Goal: Task Accomplishment & Management: Manage account settings

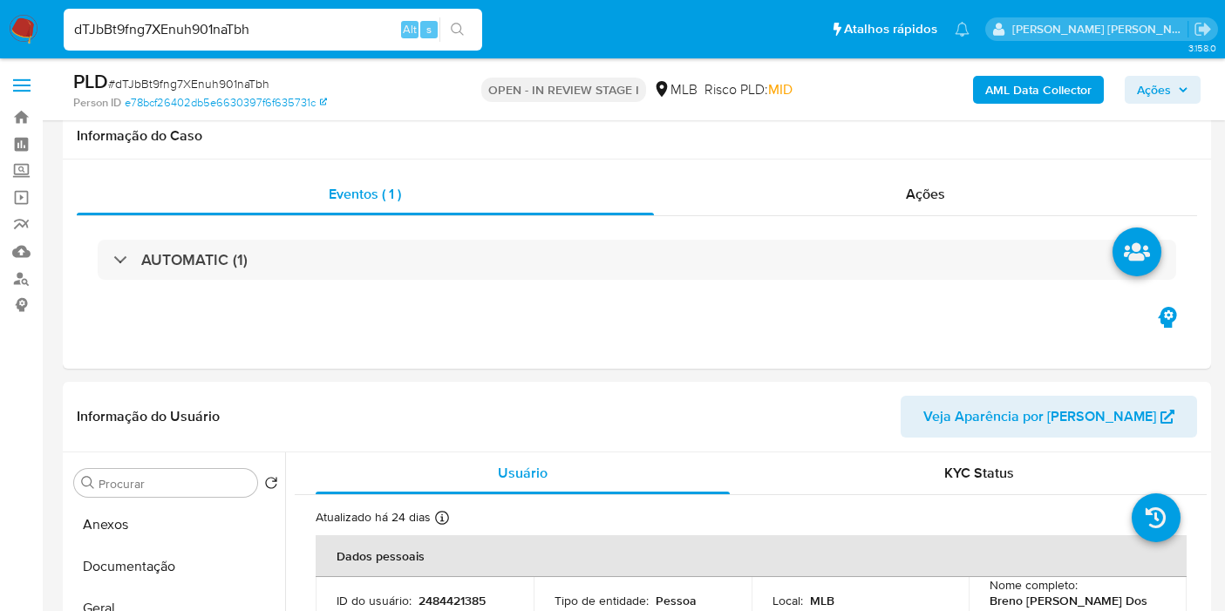
select select "10"
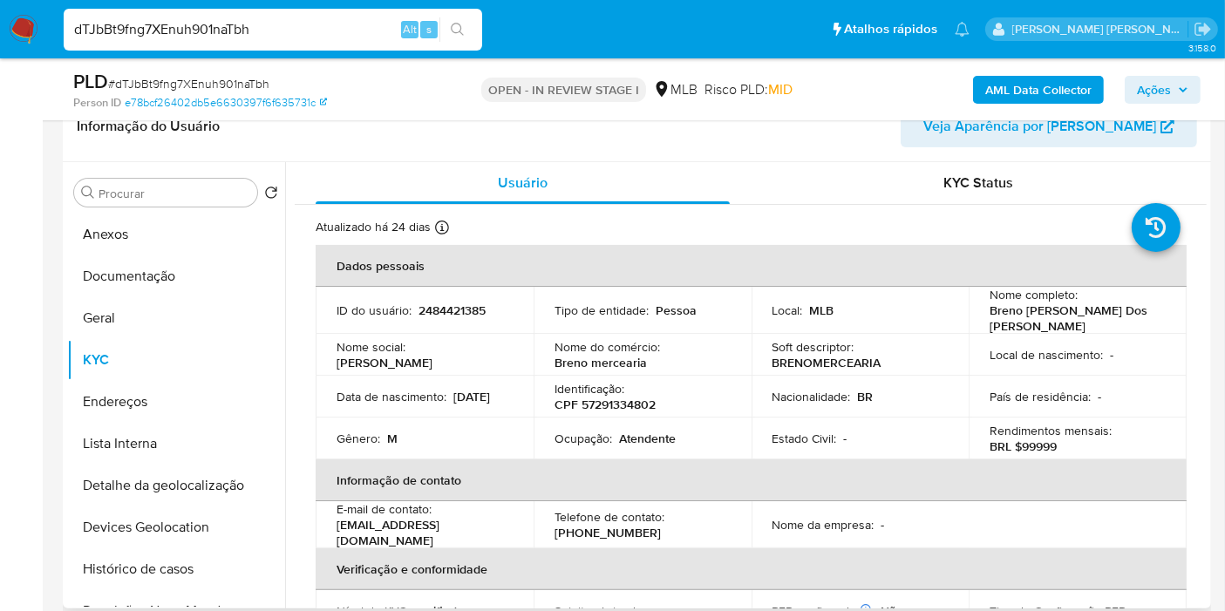
click at [638, 431] on p "Atendente" at bounding box center [647, 439] width 57 height 16
copy p "Atendente"
click at [120, 315] on button "Geral" at bounding box center [169, 318] width 204 height 42
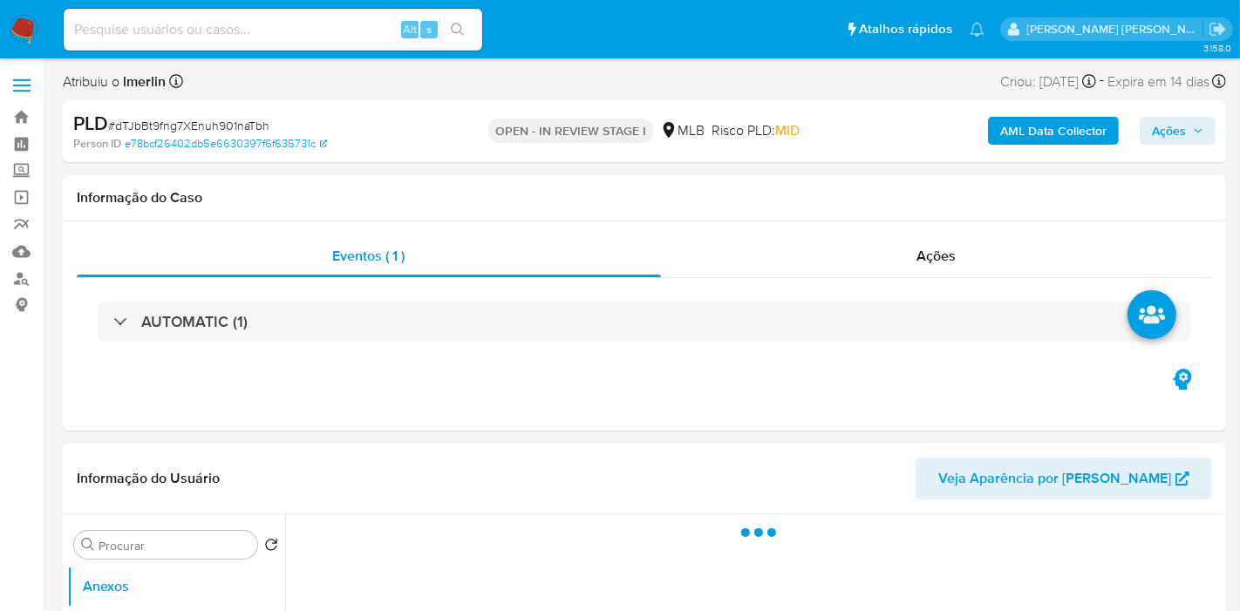
select select "10"
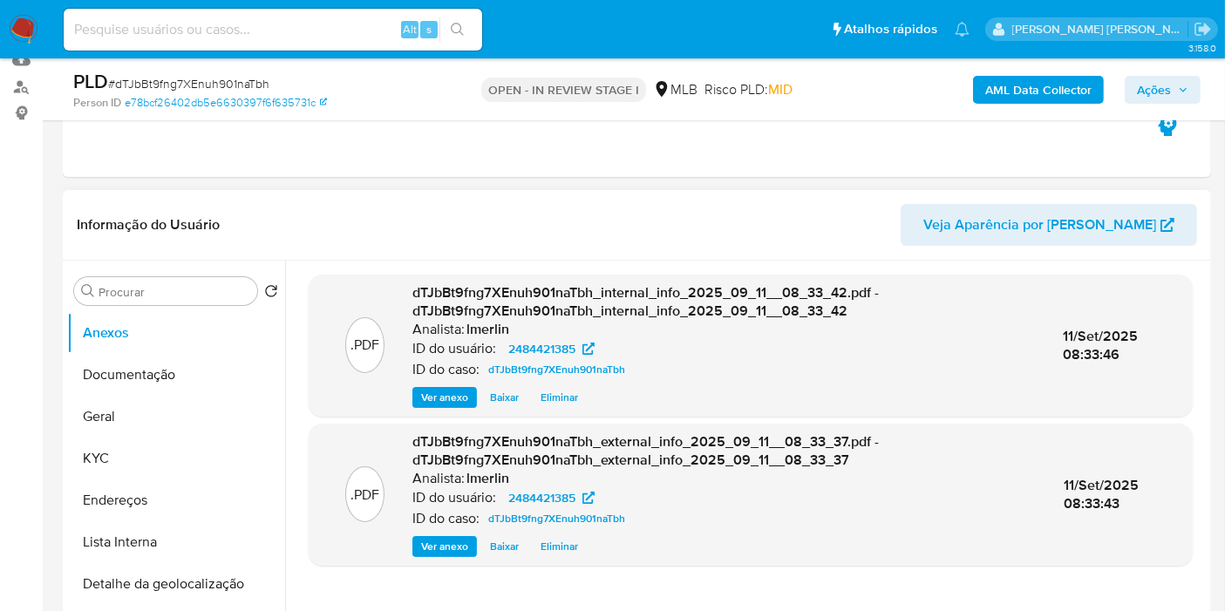
scroll to position [194, 0]
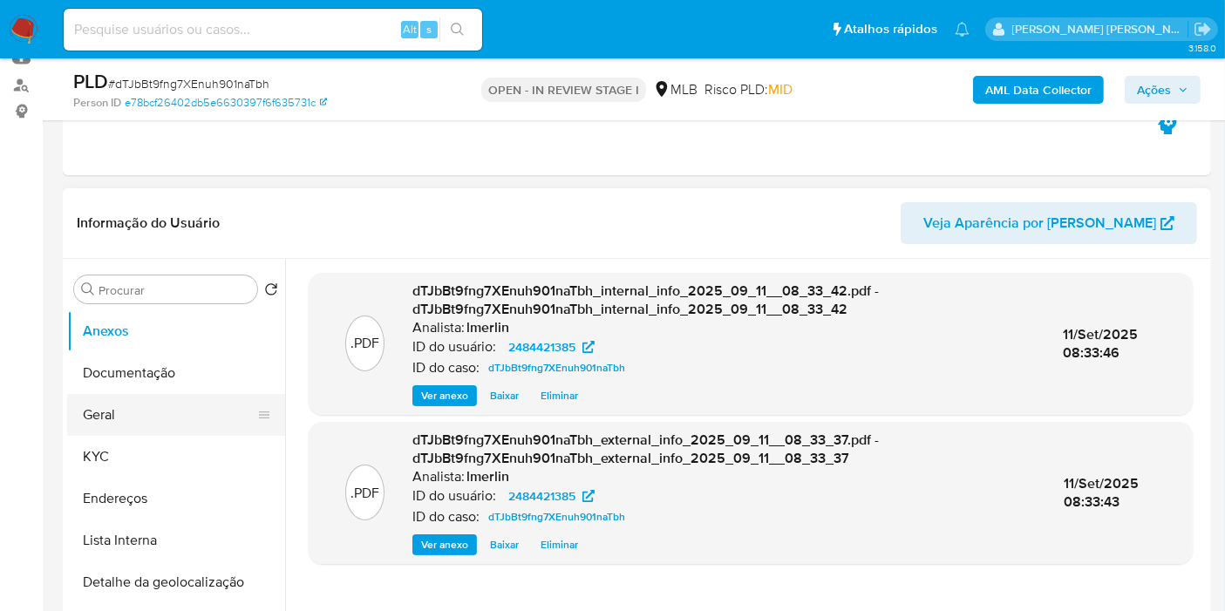
click at [106, 451] on button "KYC" at bounding box center [176, 457] width 218 height 42
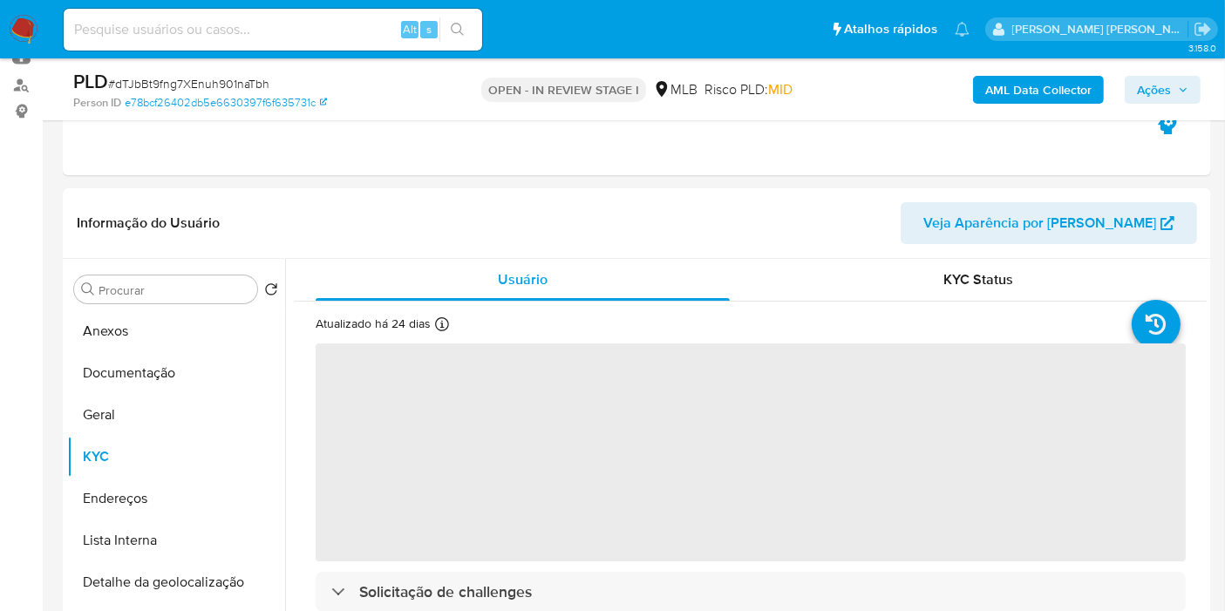
scroll to position [290, 0]
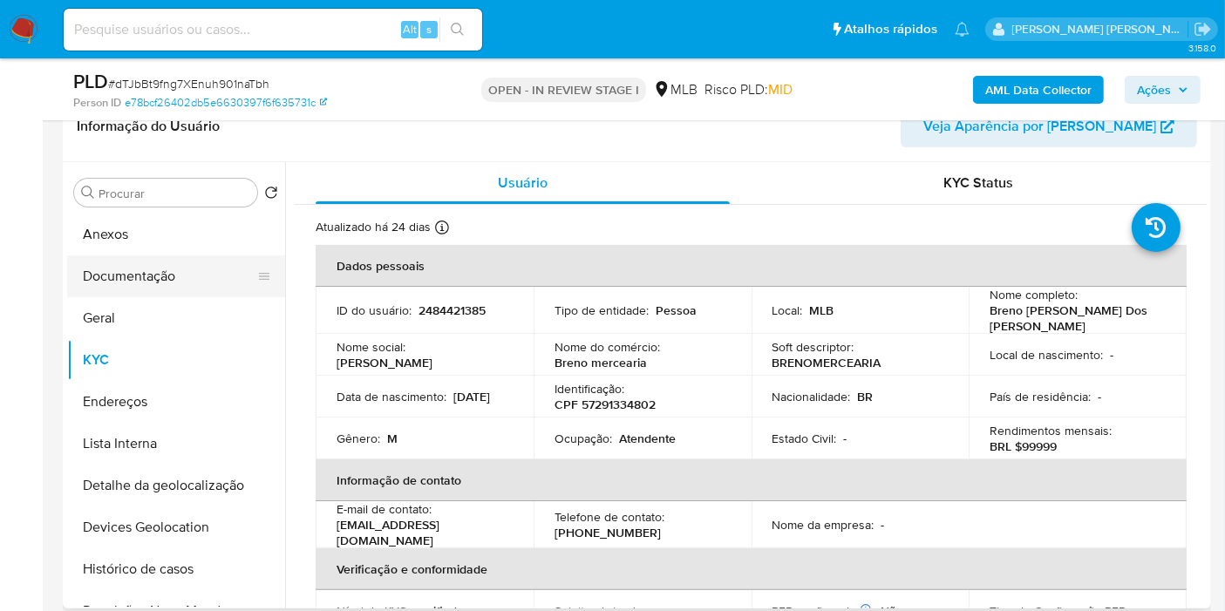
click at [124, 273] on button "Documentação" at bounding box center [169, 277] width 204 height 42
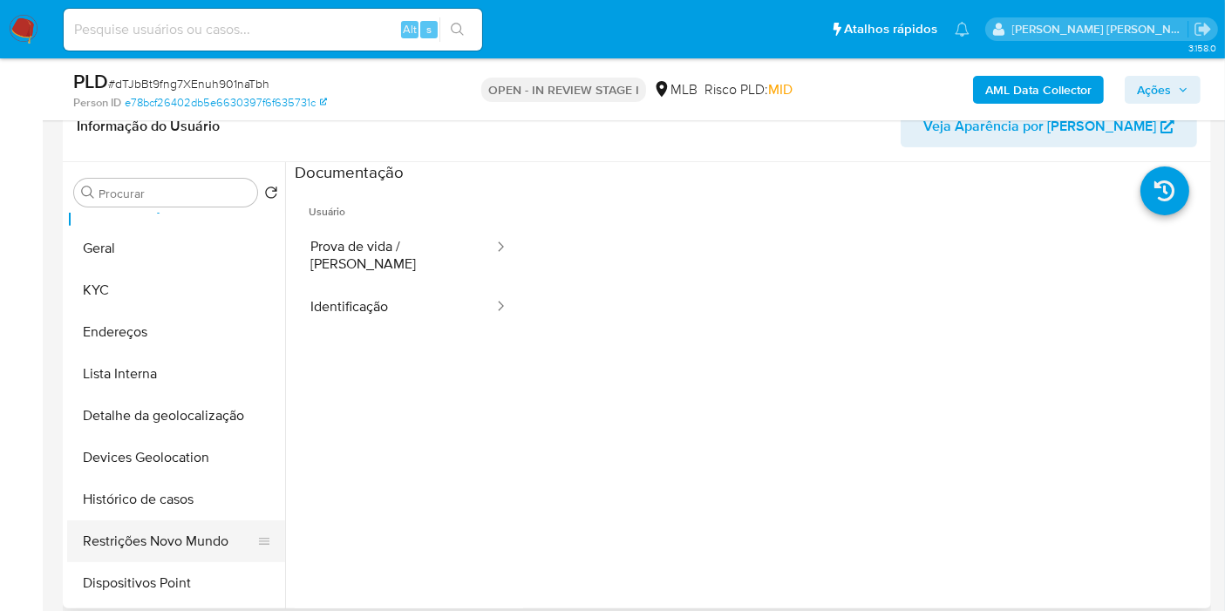
scroll to position [97, 0]
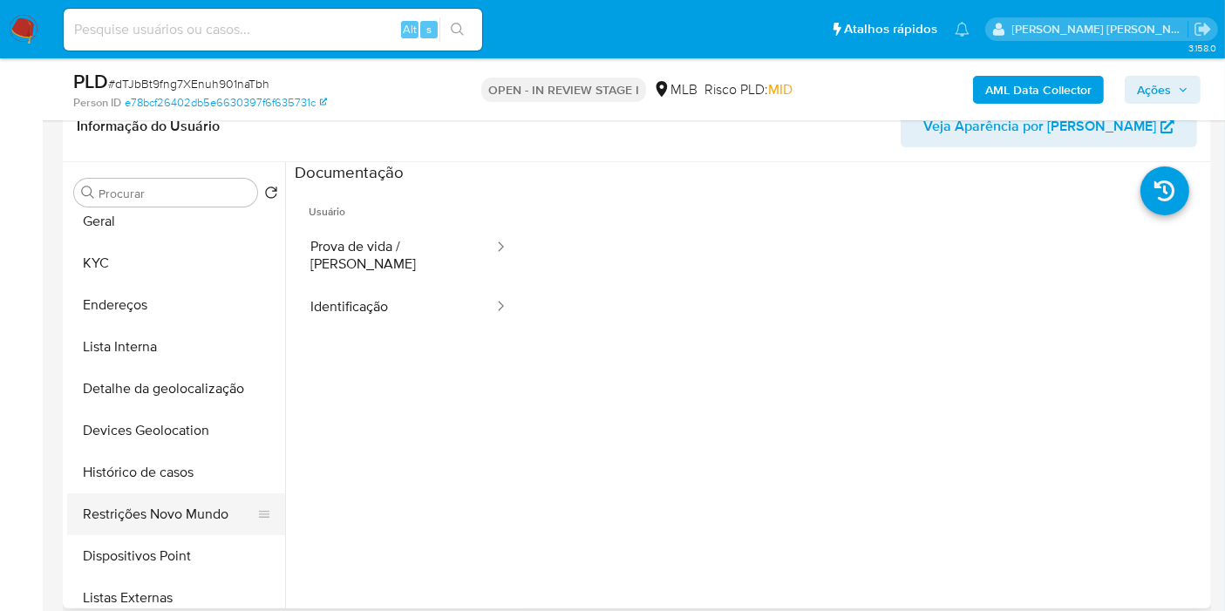
click at [215, 509] on button "Restrições Novo Mundo" at bounding box center [169, 515] width 204 height 42
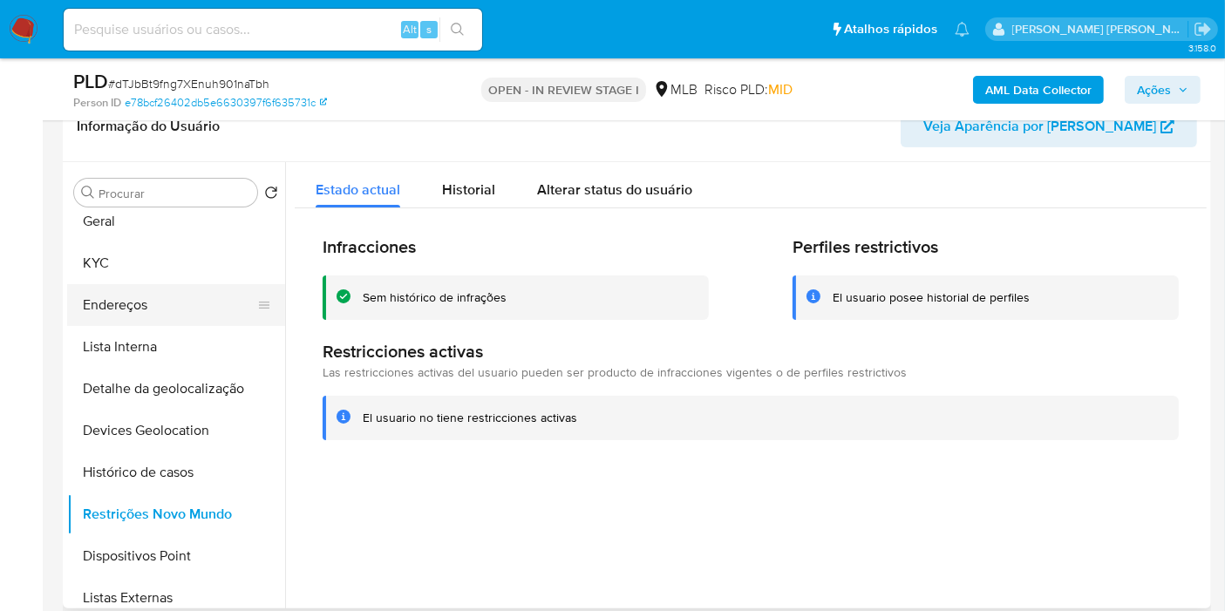
click at [137, 291] on button "Endereços" at bounding box center [169, 305] width 204 height 42
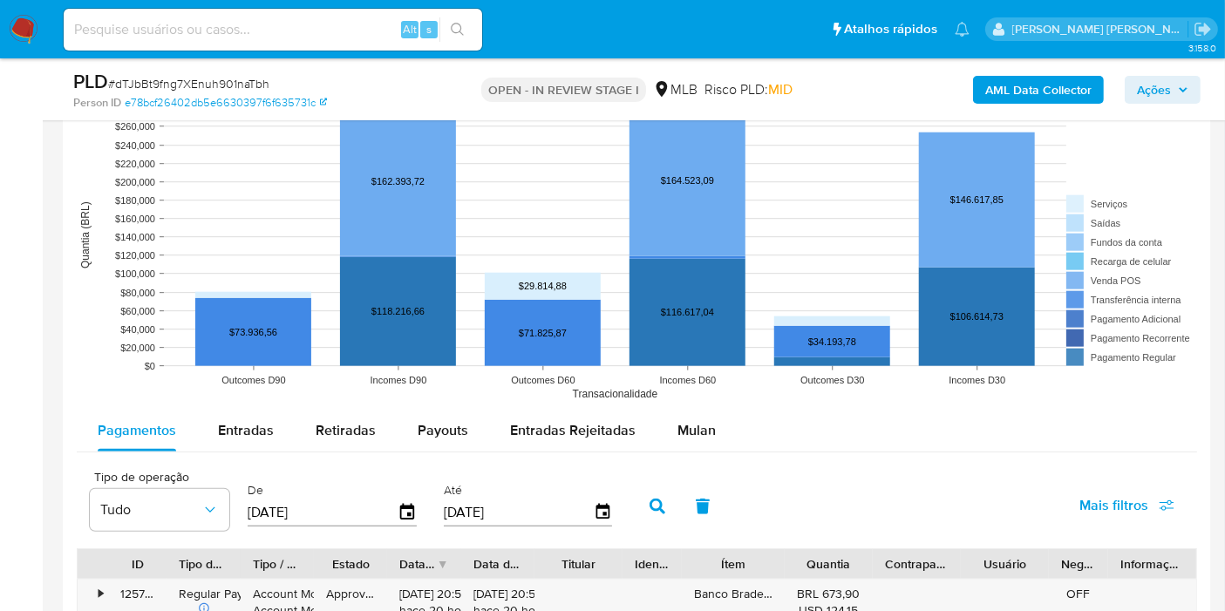
scroll to position [1744, 0]
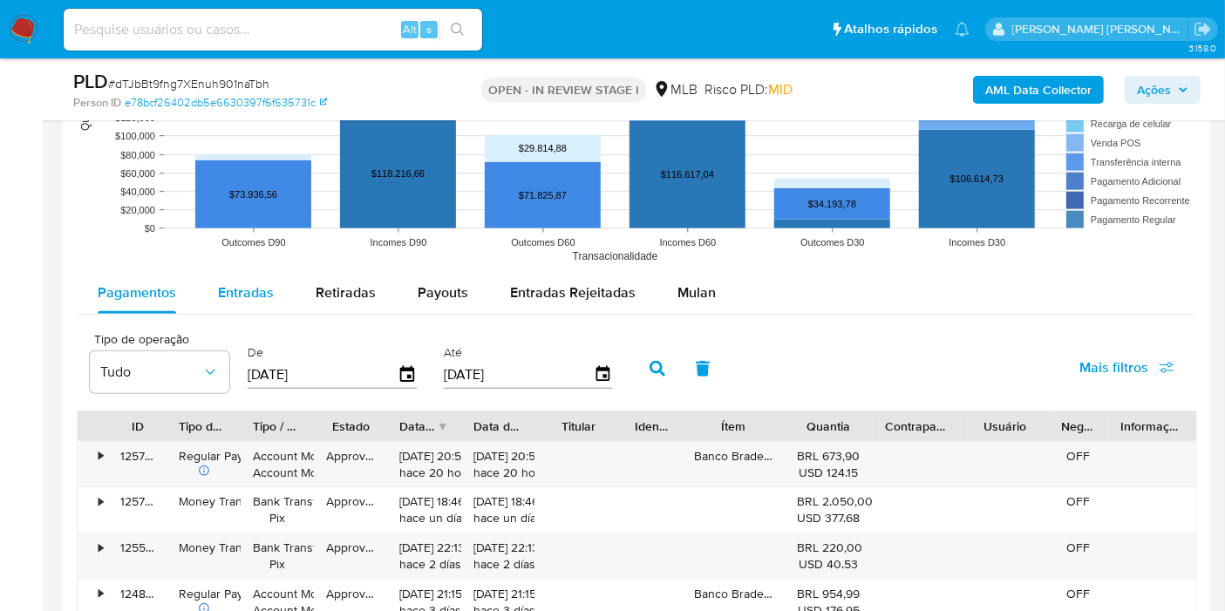
click at [258, 283] on span "Entradas" at bounding box center [246, 293] width 56 height 20
select select "10"
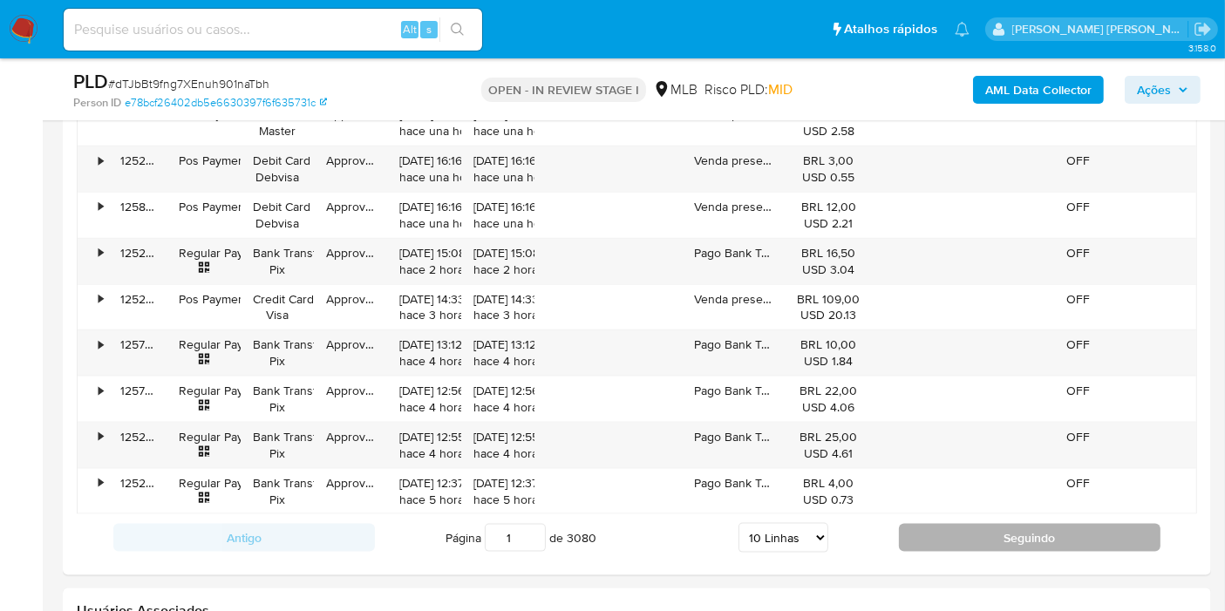
click at [935, 534] on button "Seguindo" at bounding box center [1030, 538] width 262 height 28
type input "2"
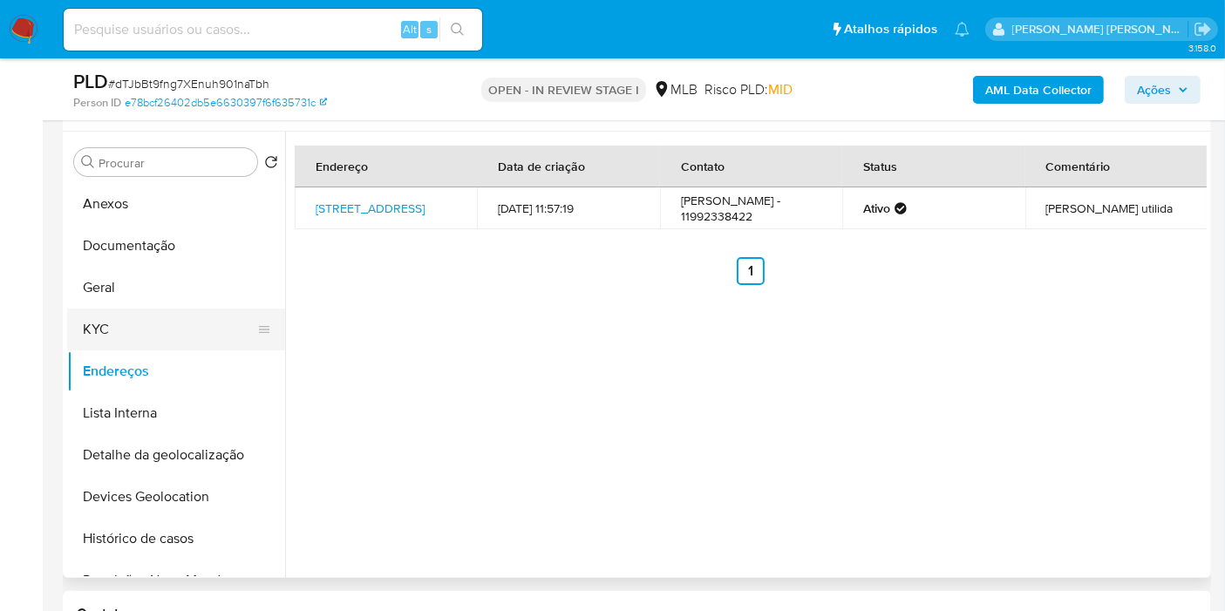
scroll to position [194, 0]
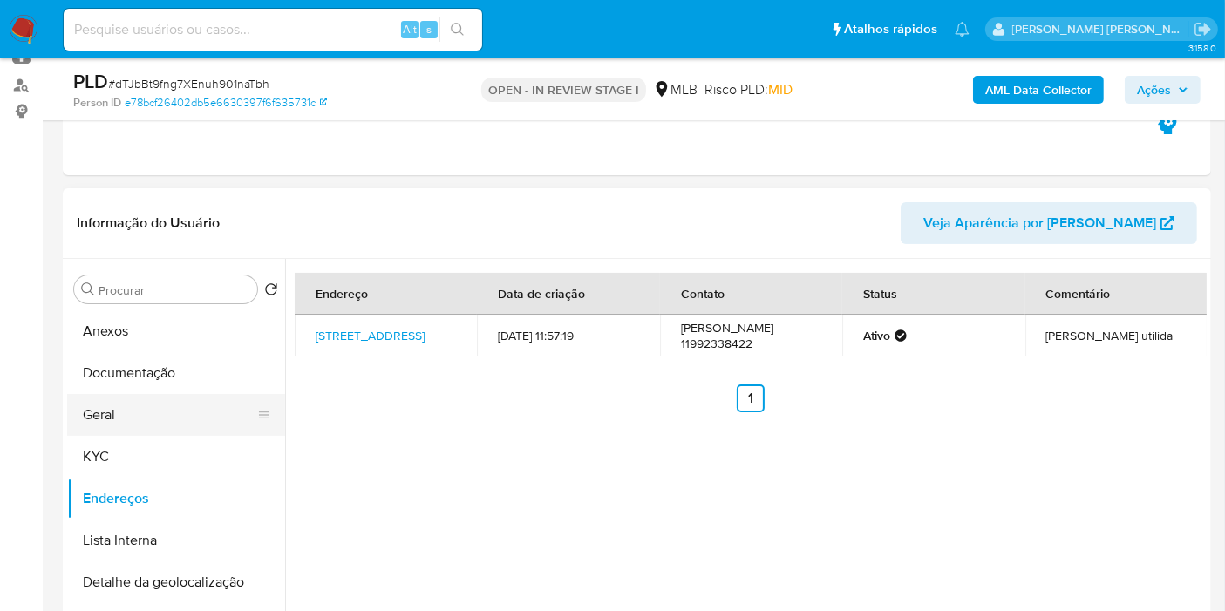
click at [149, 425] on button "Geral" at bounding box center [169, 415] width 204 height 42
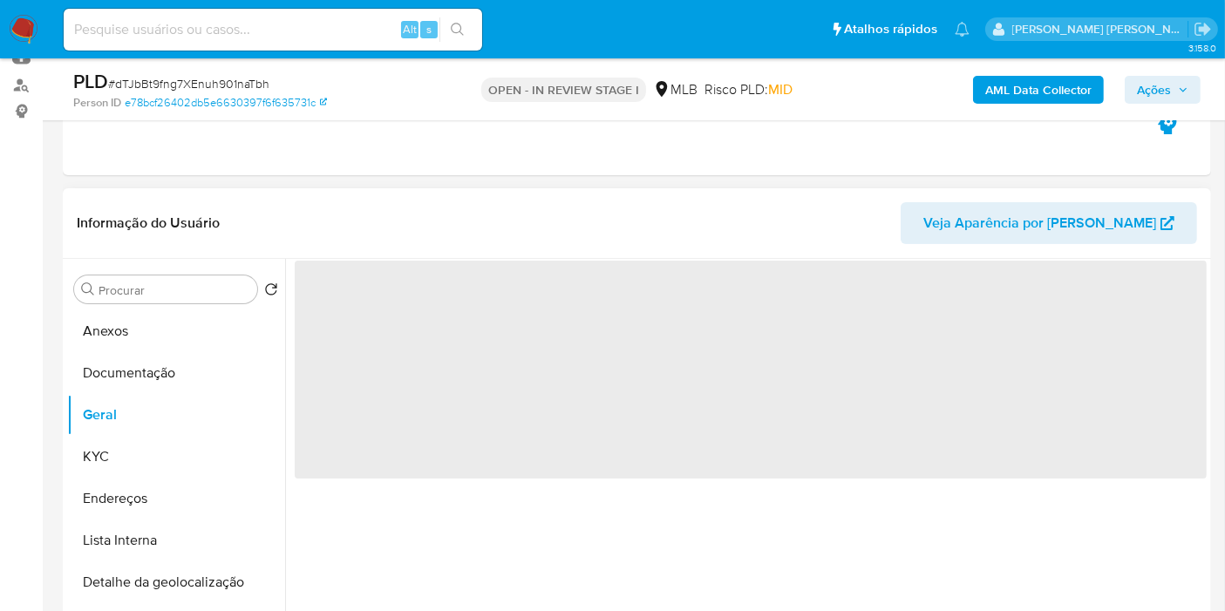
scroll to position [290, 0]
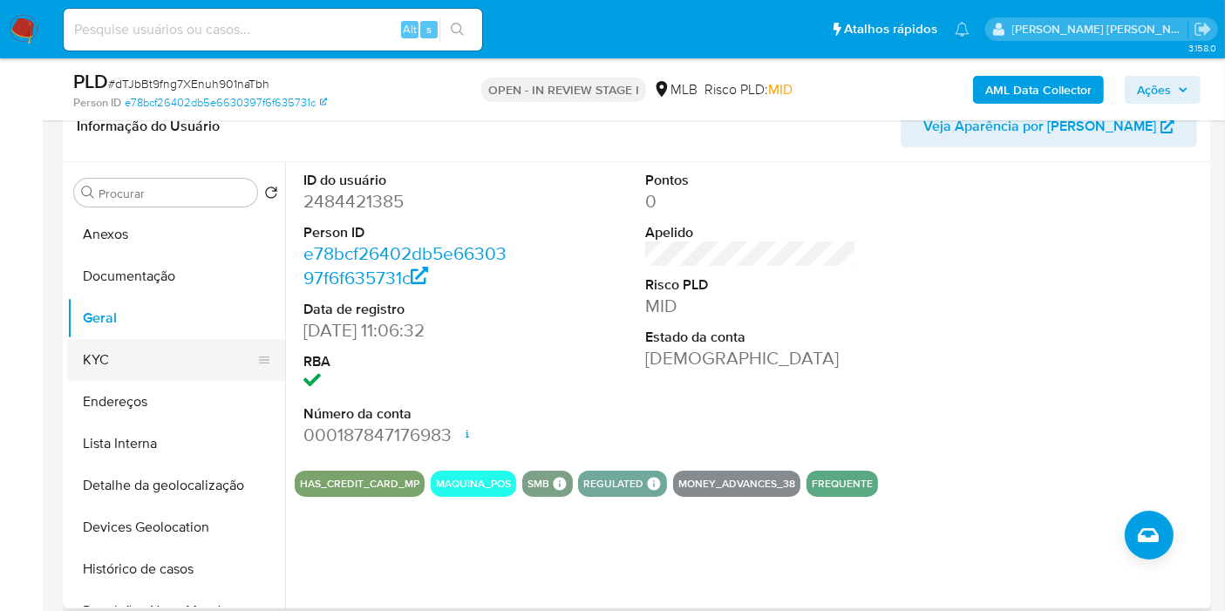
click at [167, 373] on button "KYC" at bounding box center [169, 360] width 204 height 42
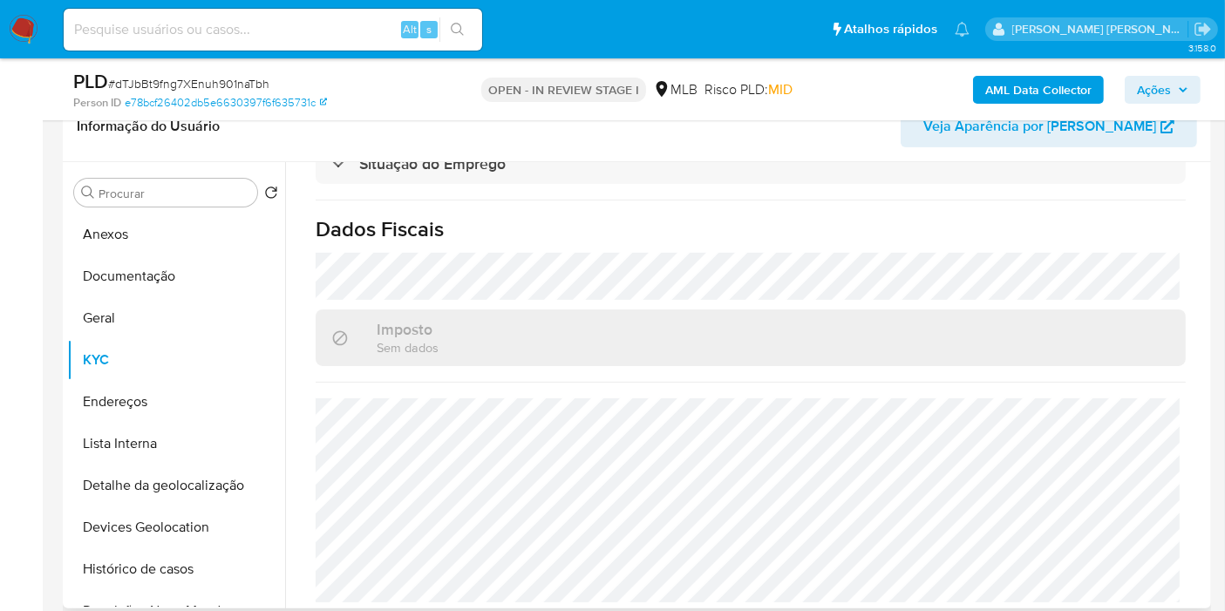
scroll to position [815, 0]
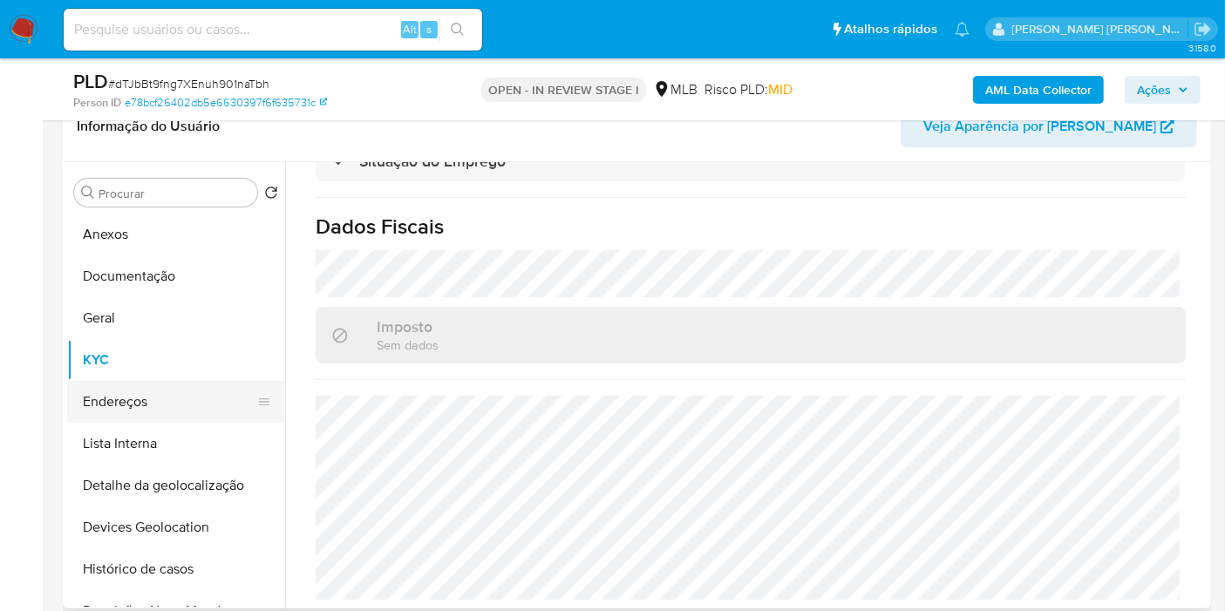
click at [167, 397] on button "Endereços" at bounding box center [169, 402] width 204 height 42
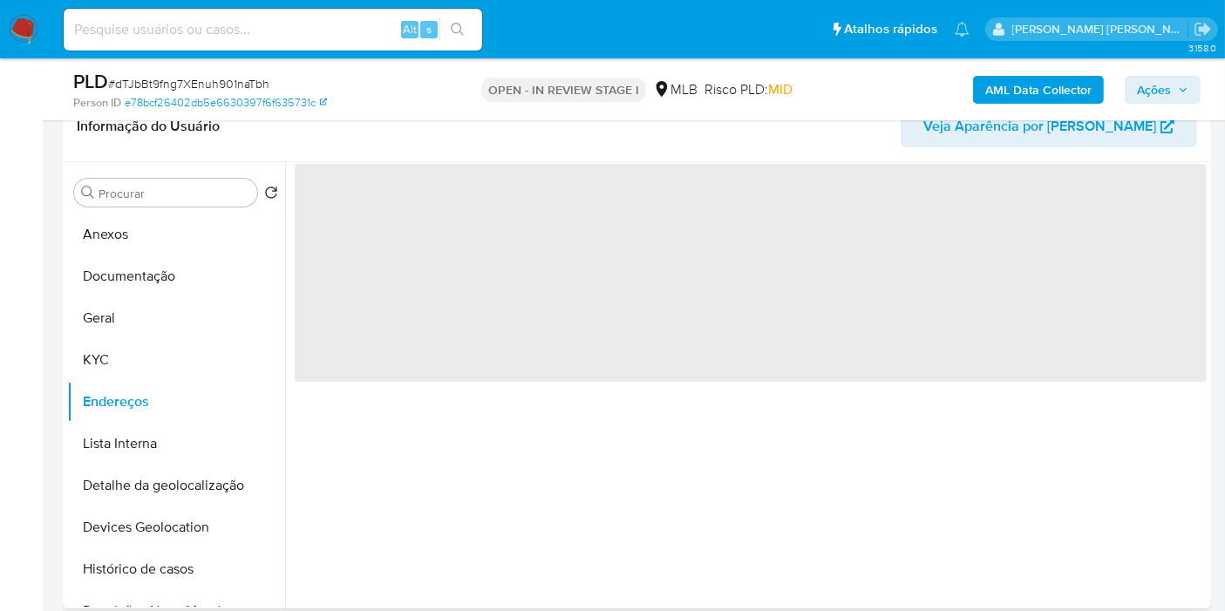
scroll to position [0, 0]
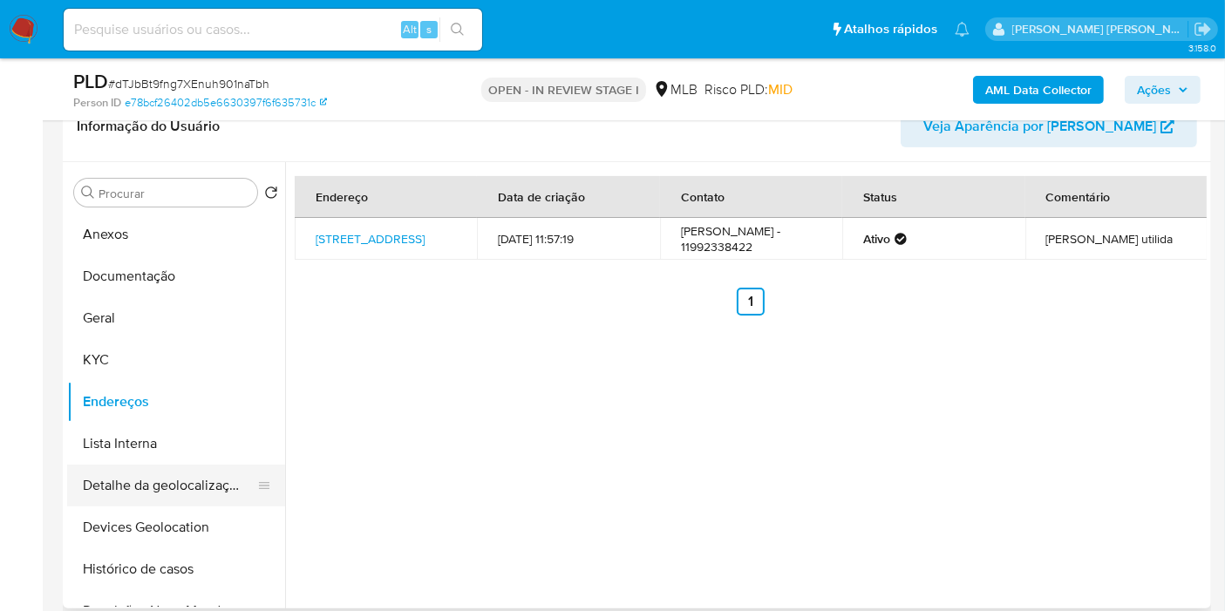
click at [149, 474] on button "Detalhe da geolocalização" at bounding box center [169, 486] width 204 height 42
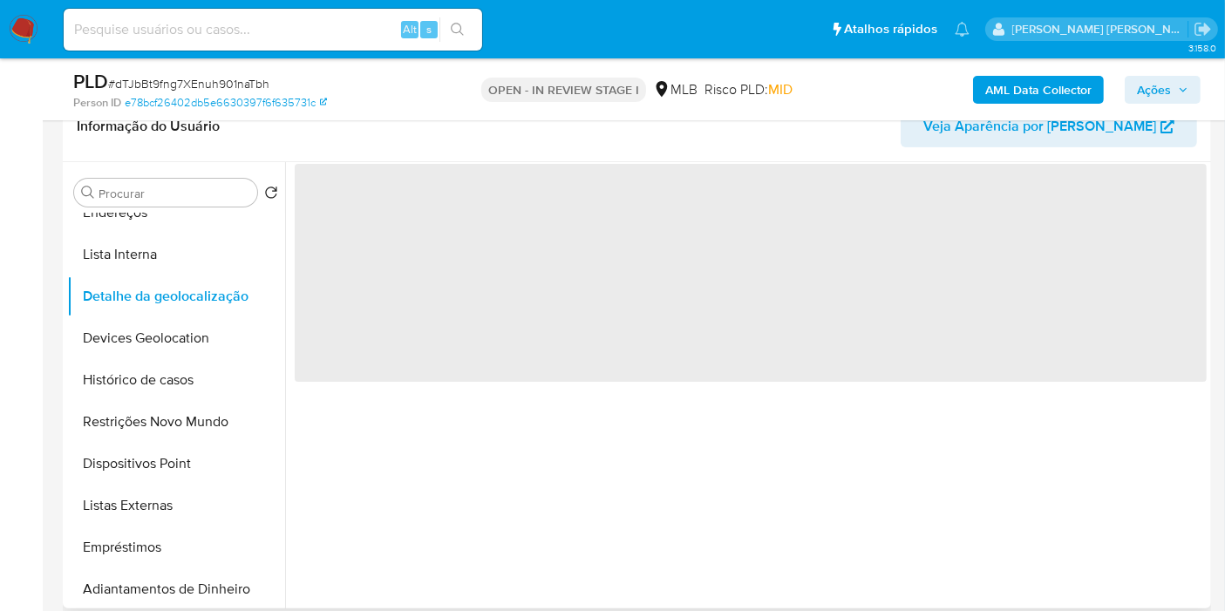
scroll to position [194, 0]
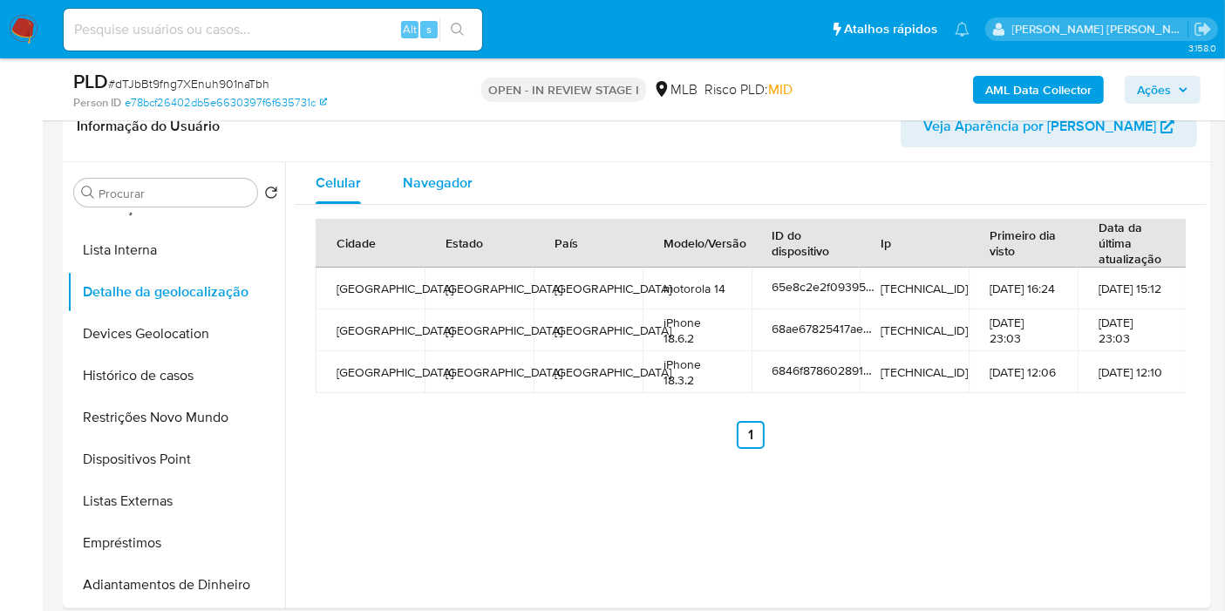
click at [461, 186] on span "Navegador" at bounding box center [438, 183] width 70 height 20
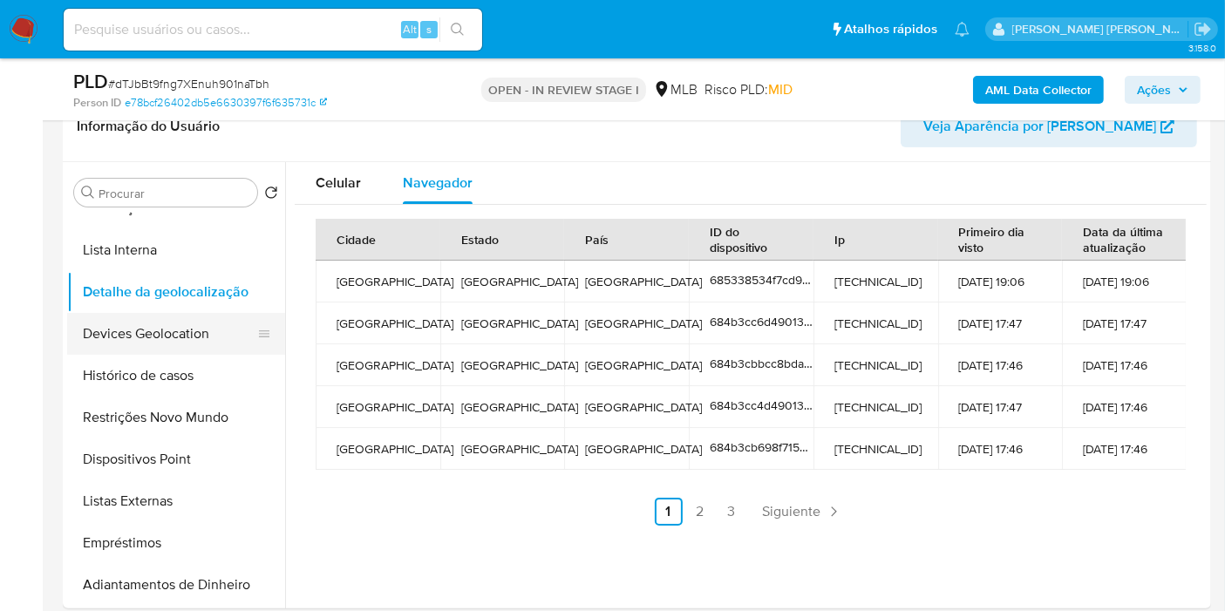
click at [157, 340] on button "Devices Geolocation" at bounding box center [169, 334] width 204 height 42
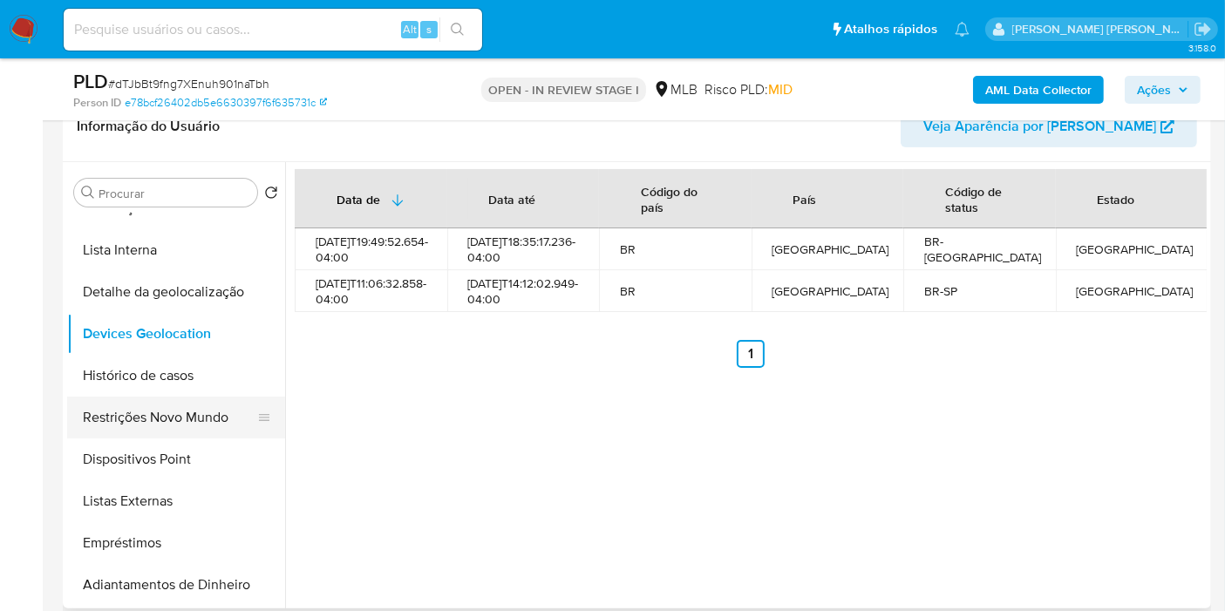
click at [192, 413] on button "Restrições Novo Mundo" at bounding box center [169, 418] width 204 height 42
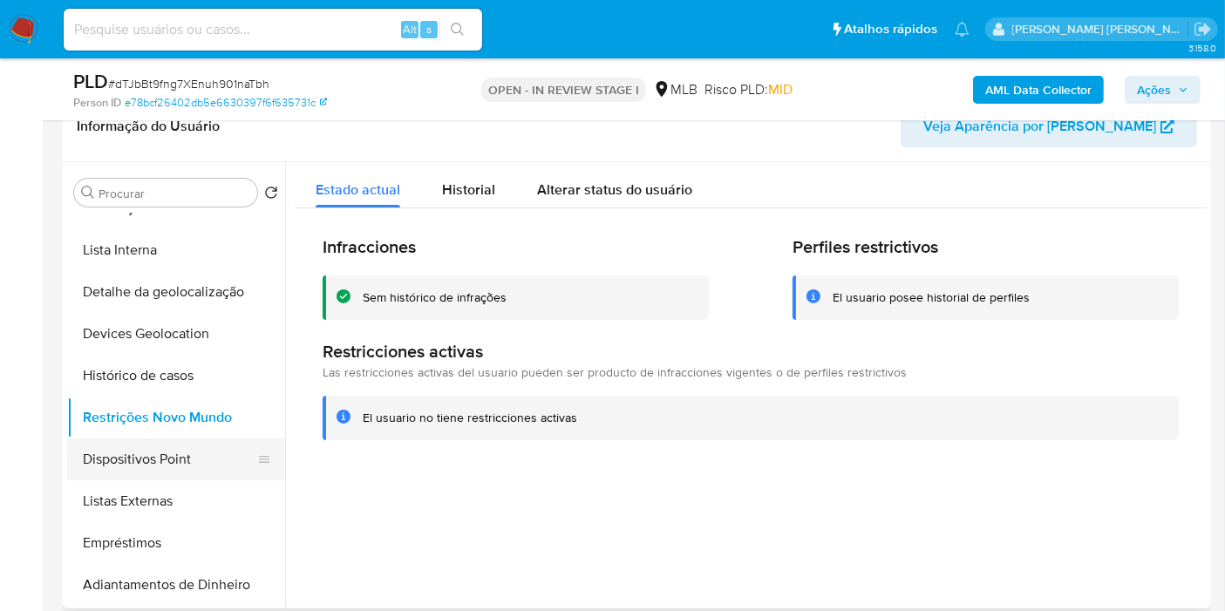
click at [204, 467] on button "Dispositivos Point" at bounding box center [169, 460] width 204 height 42
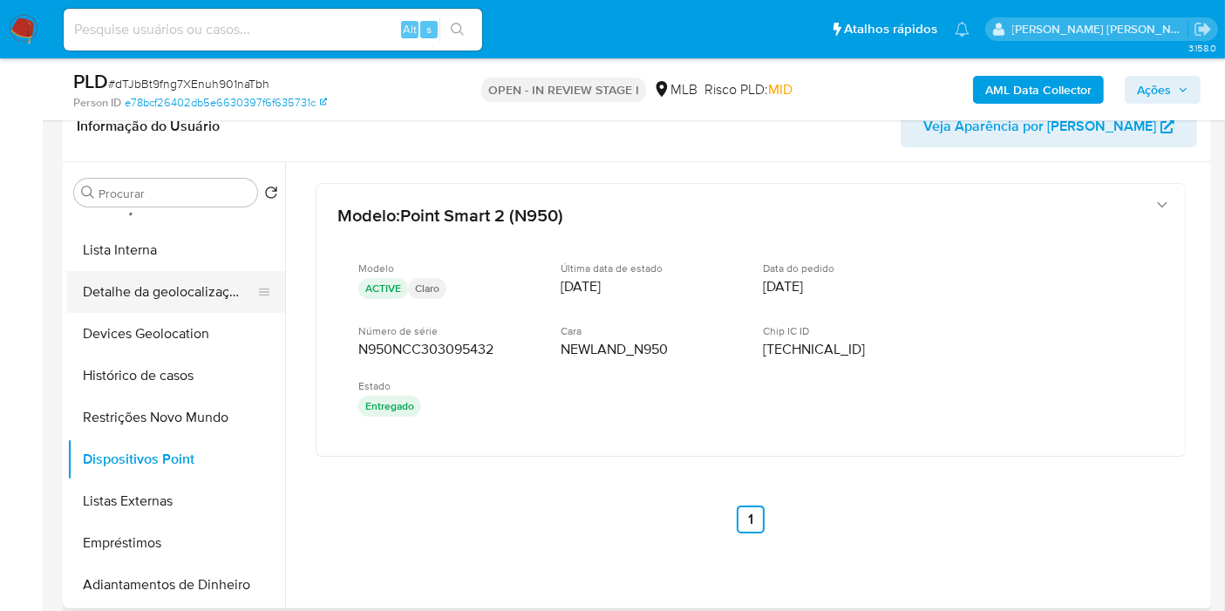
scroll to position [0, 0]
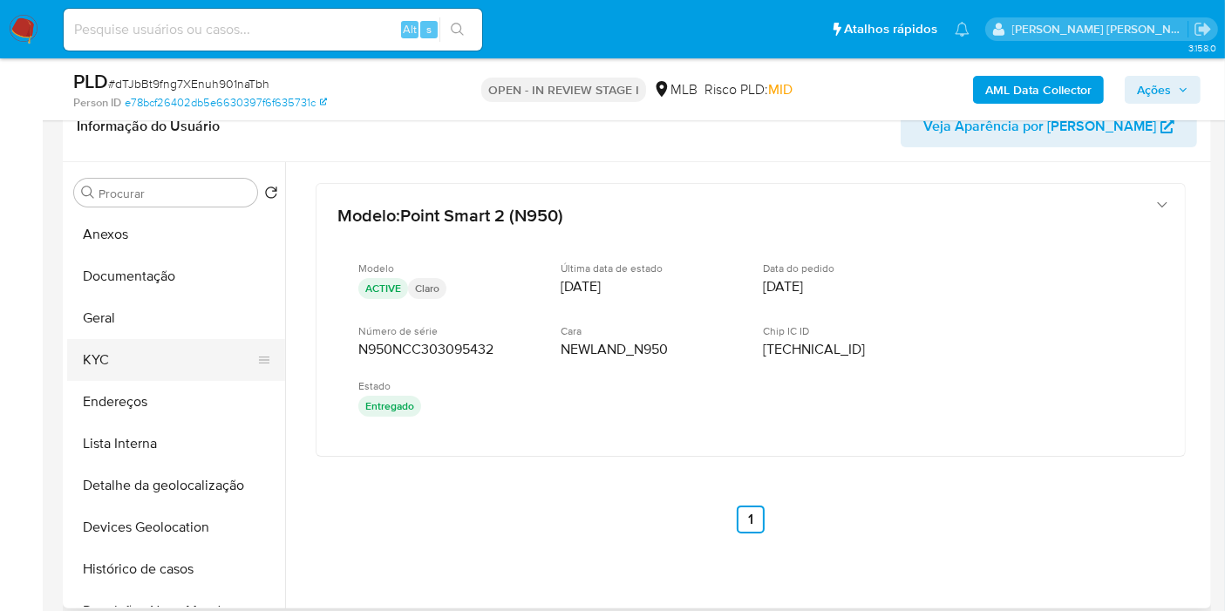
click at [167, 377] on button "KYC" at bounding box center [169, 360] width 204 height 42
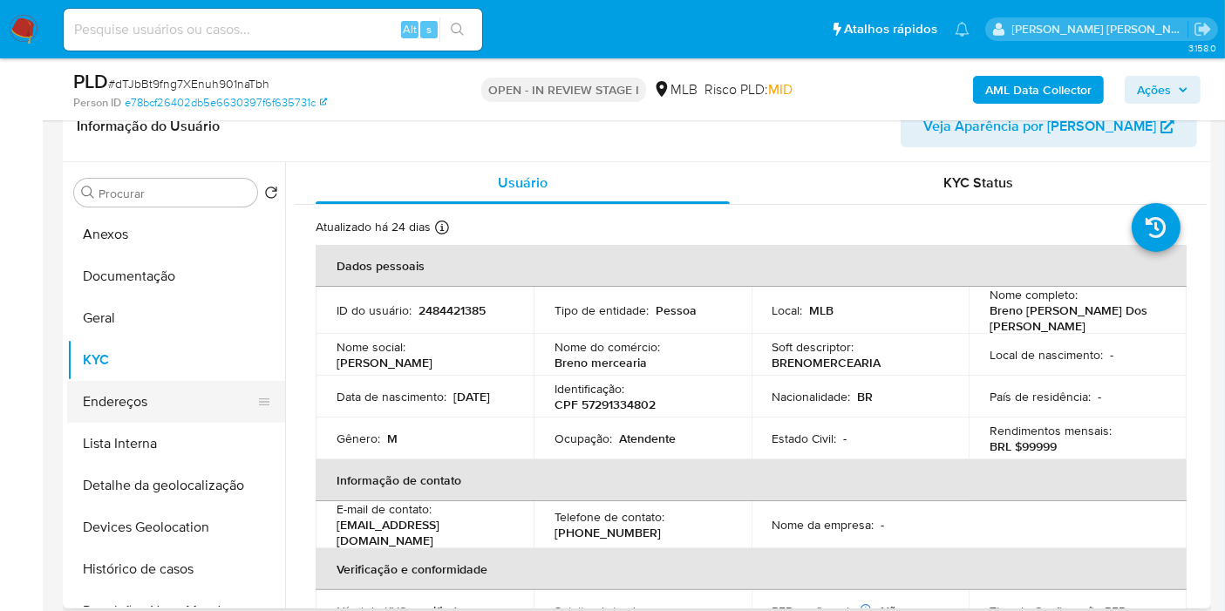
click at [160, 413] on button "Endereços" at bounding box center [169, 402] width 204 height 42
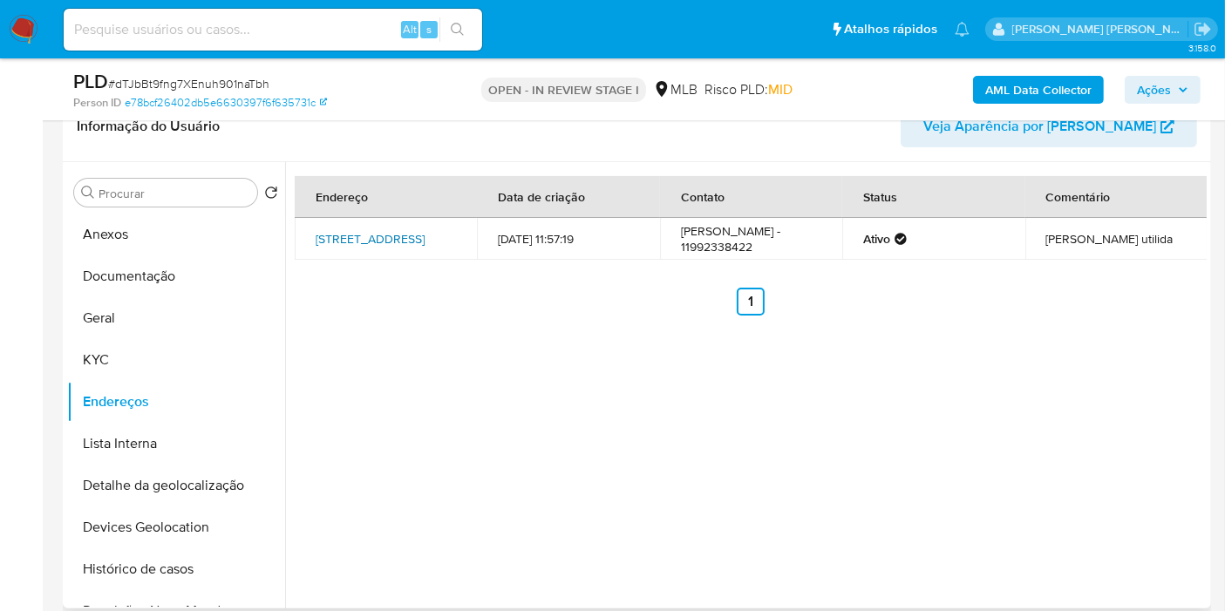
drag, startPoint x: 438, startPoint y: 168, endPoint x: 375, endPoint y: 226, distance: 85.2
click at [375, 230] on link "Rua Nova De Heliópolis 23, São Paulo, São Paulo, 04235290, Brasil 23" at bounding box center [370, 238] width 109 height 17
click at [154, 358] on button "KYC" at bounding box center [169, 360] width 204 height 42
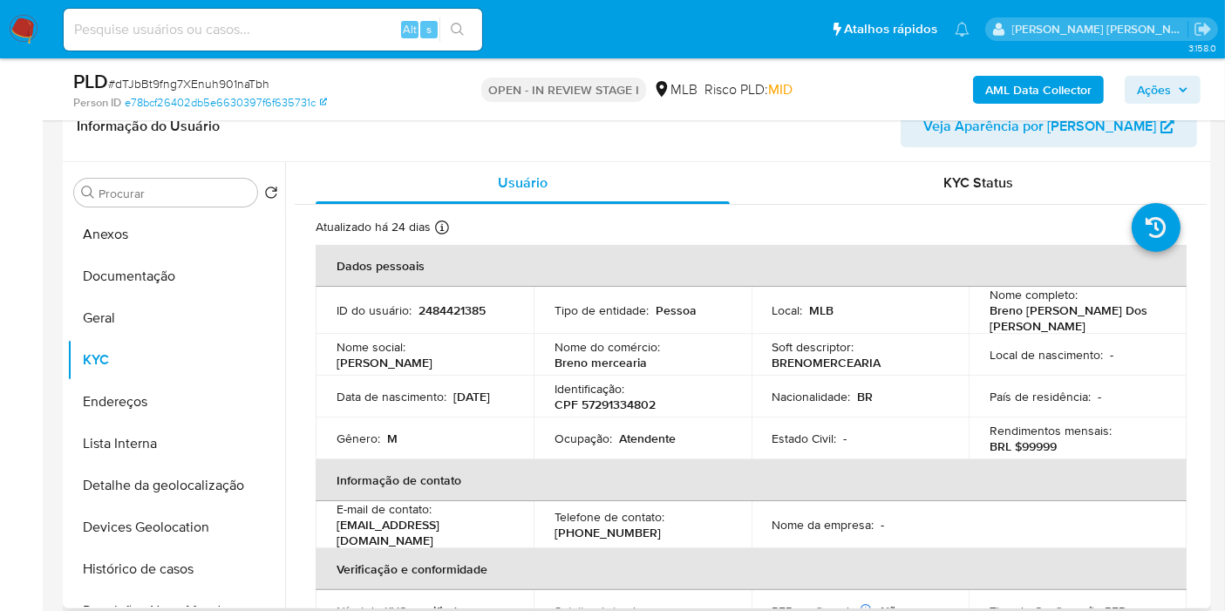
click at [624, 406] on p "CPF 57291334802" at bounding box center [605, 405] width 101 height 16
copy p "57291334802"
click at [148, 233] on button "Anexos" at bounding box center [169, 235] width 204 height 42
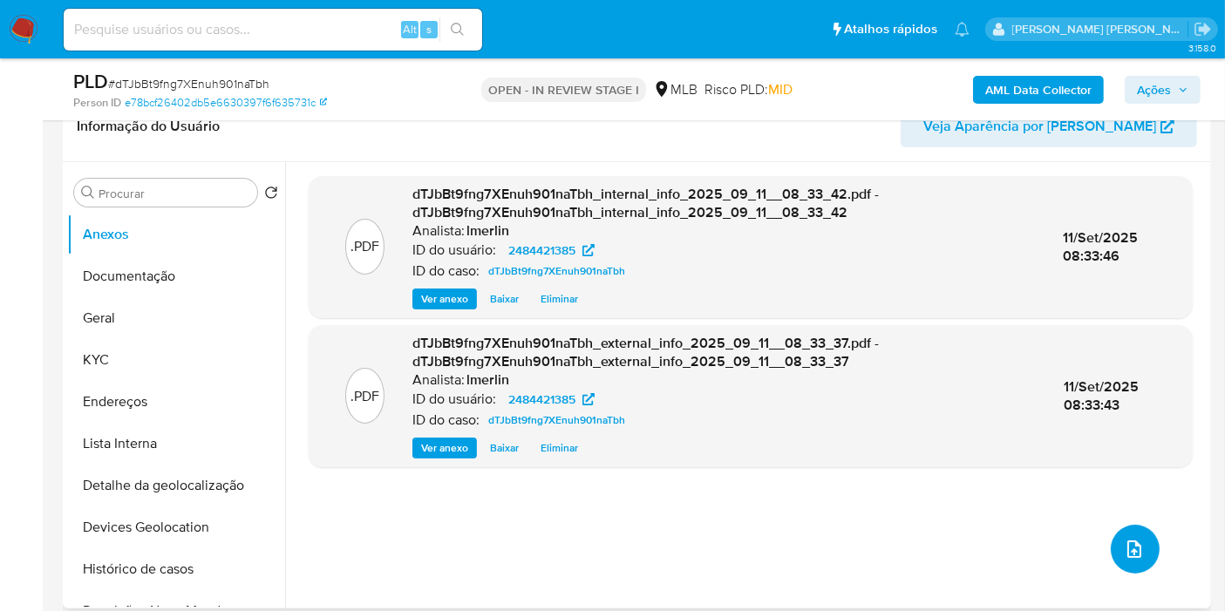
click at [1114, 536] on button "upload-file" at bounding box center [1135, 549] width 49 height 49
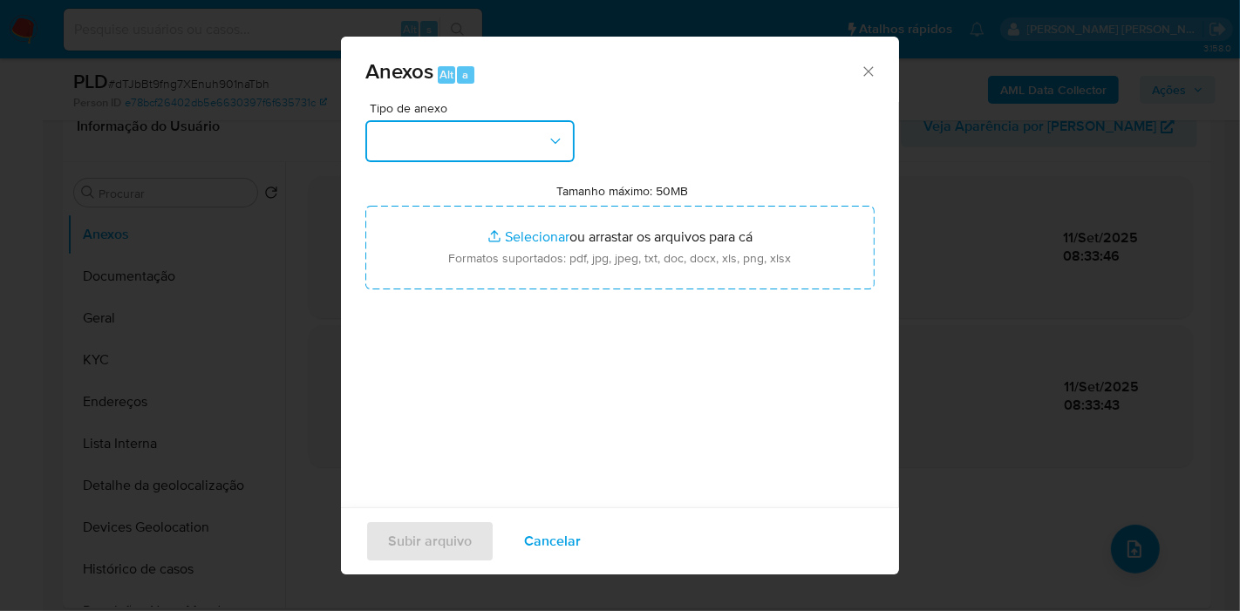
click at [452, 133] on button "button" at bounding box center [469, 141] width 209 height 42
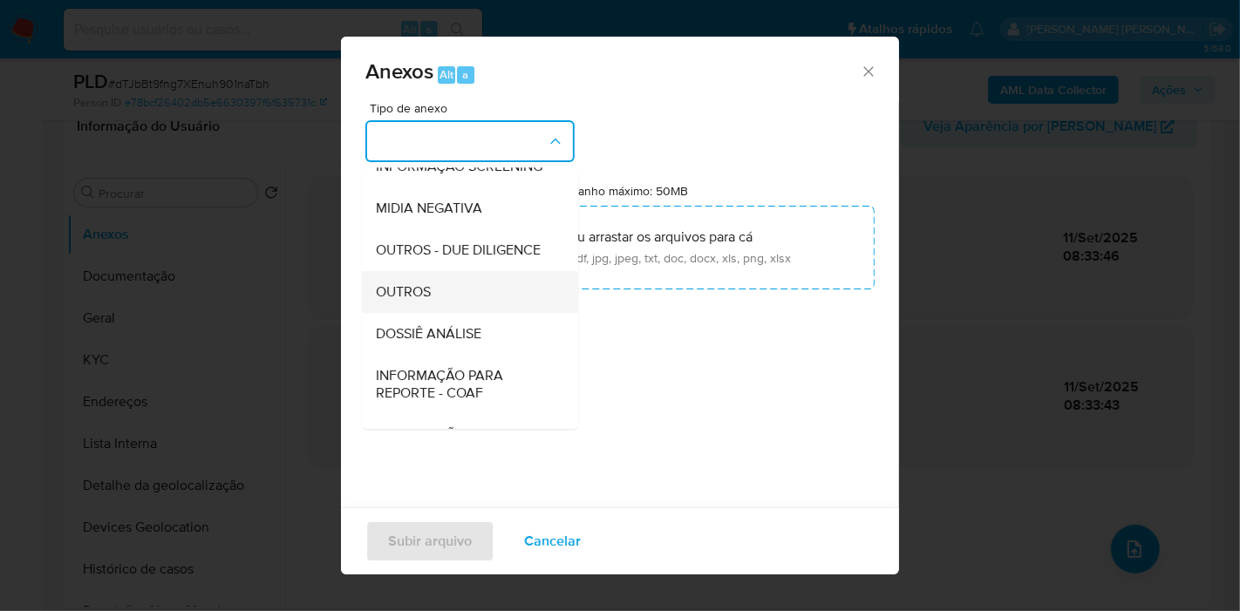
scroll to position [194, 0]
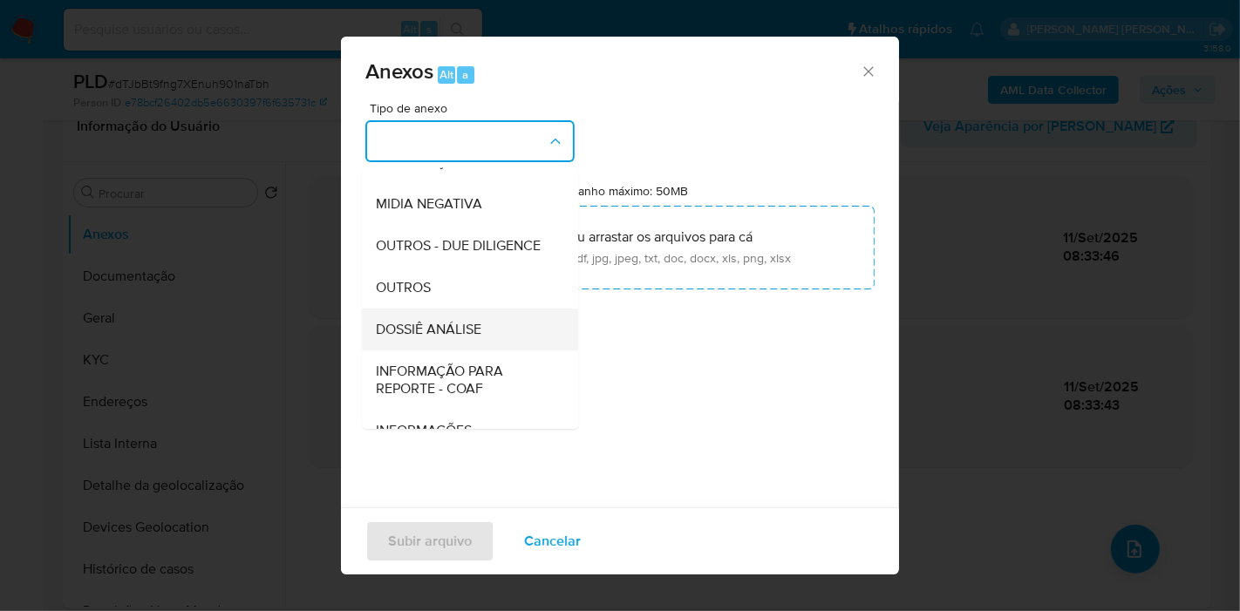
click at [466, 338] on span "DOSSIÊ ANÁLISE" at bounding box center [429, 329] width 106 height 17
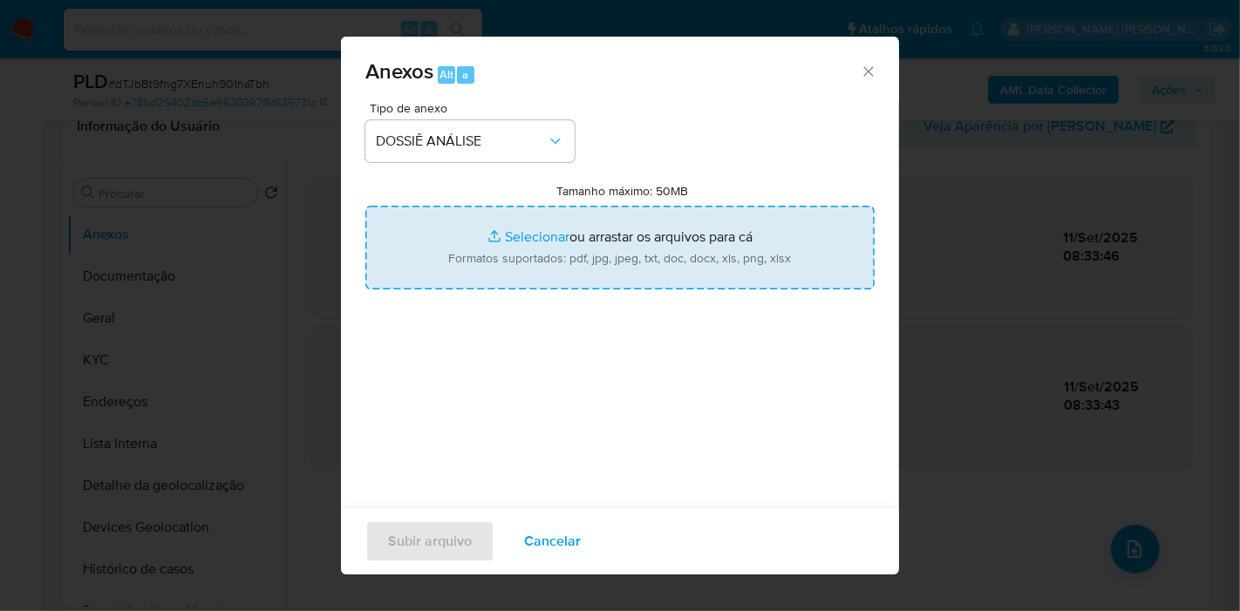
click at [588, 245] on input "Tamanho máximo: 50MB Selecionar arquivos" at bounding box center [619, 248] width 509 height 84
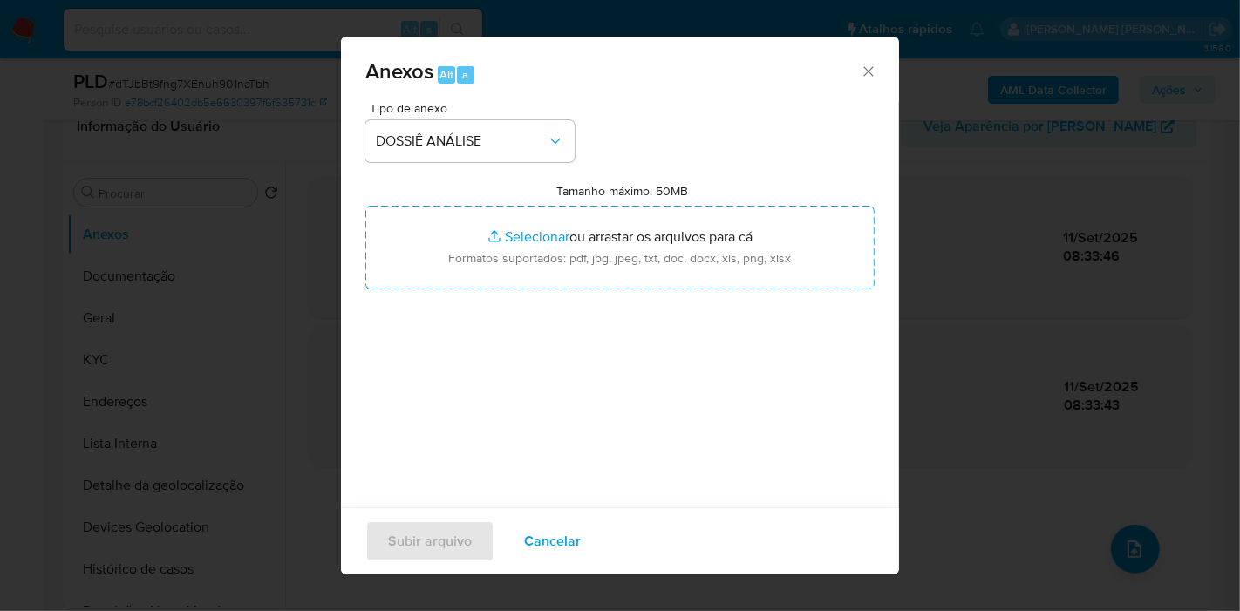
click at [860, 68] on icon "Fechar" at bounding box center [868, 71] width 17 height 17
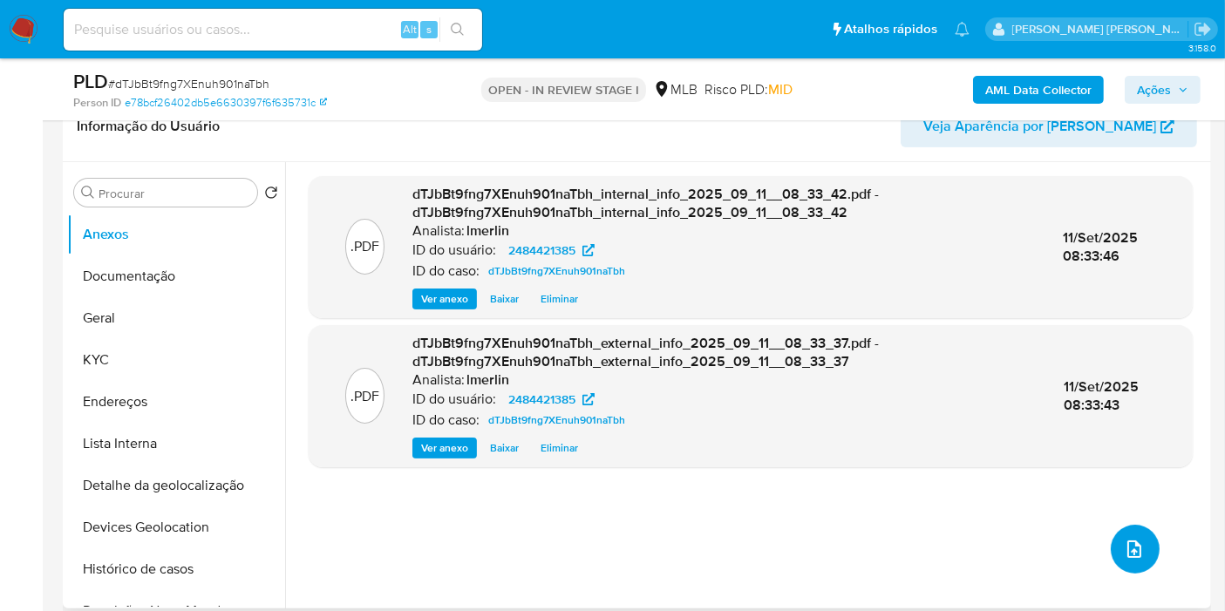
click at [1126, 550] on icon "upload-file" at bounding box center [1134, 549] width 21 height 21
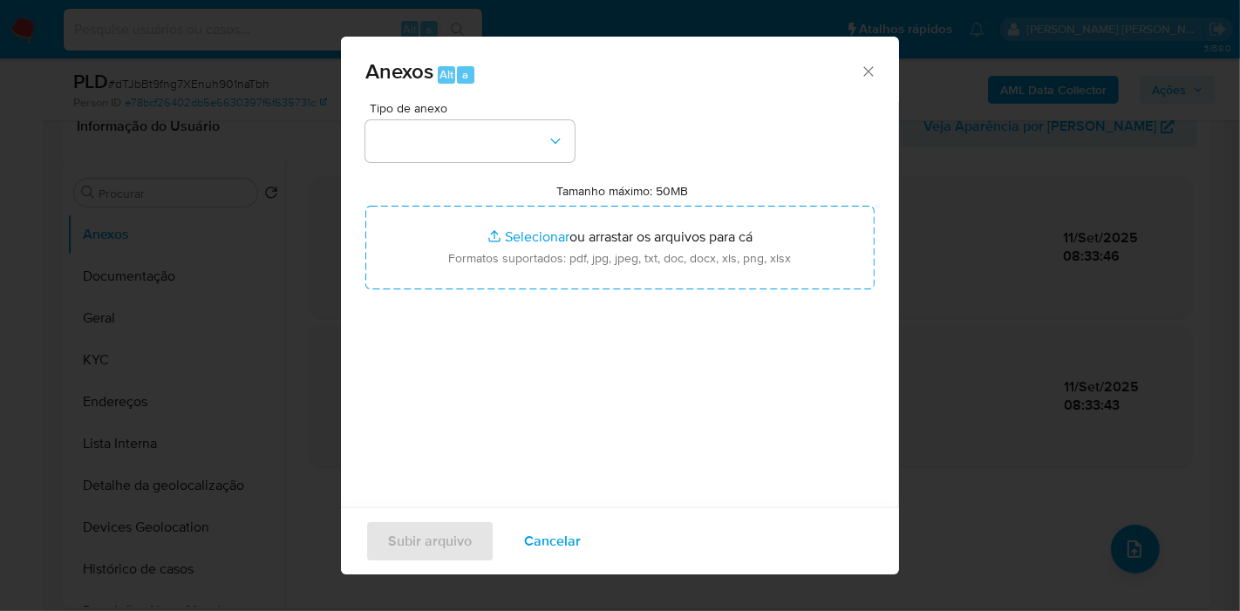
click at [454, 163] on div "Tipo de anexo Tamanho máximo: 50MB Selecionar arquivos Selecionar ou arrastar o…" at bounding box center [619, 308] width 509 height 412
click at [461, 153] on button "button" at bounding box center [469, 141] width 209 height 42
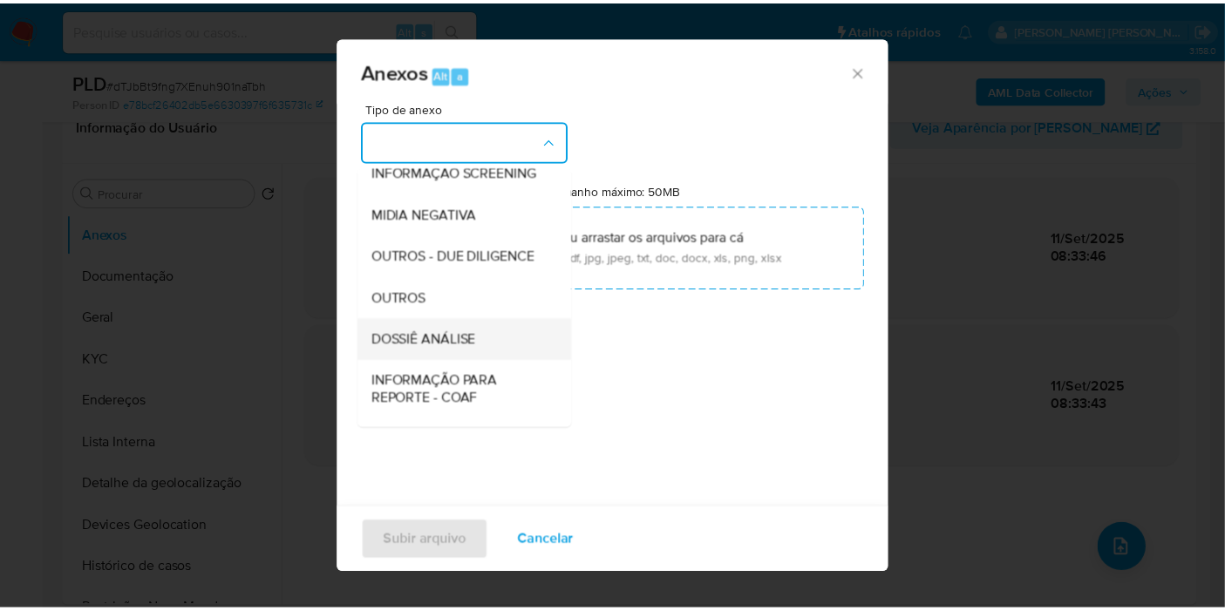
scroll to position [268, 0]
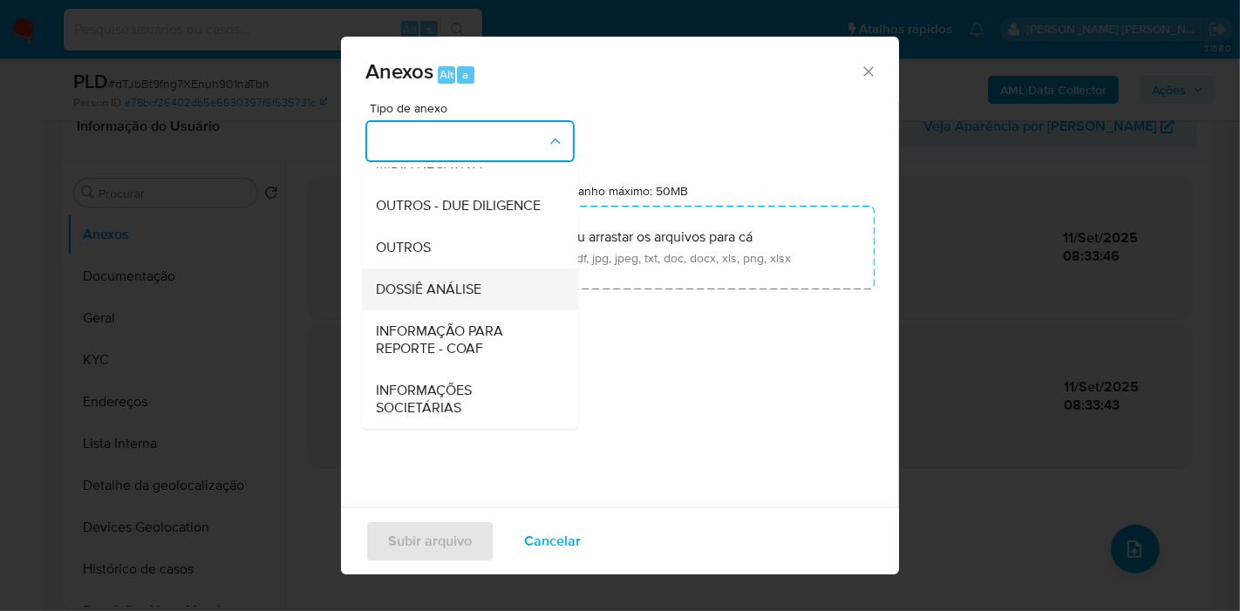
click at [490, 297] on div "DOSSIÊ ANÁLISE" at bounding box center [465, 290] width 178 height 42
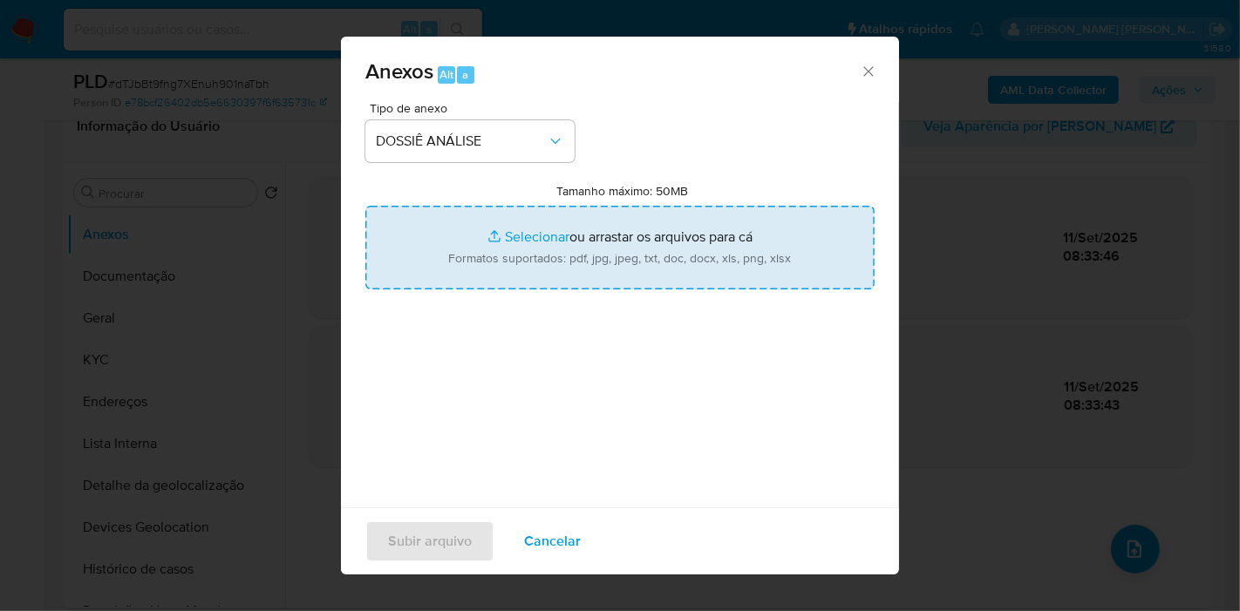
click at [681, 249] on input "Tamanho máximo: 50MB Selecionar arquivos" at bounding box center [619, 248] width 509 height 84
type input "C:\fakepath\SAR - XXX - CPF 57291334802 - BRENO AUGUSTO GONCALVES DOS SANTOS.pdf"
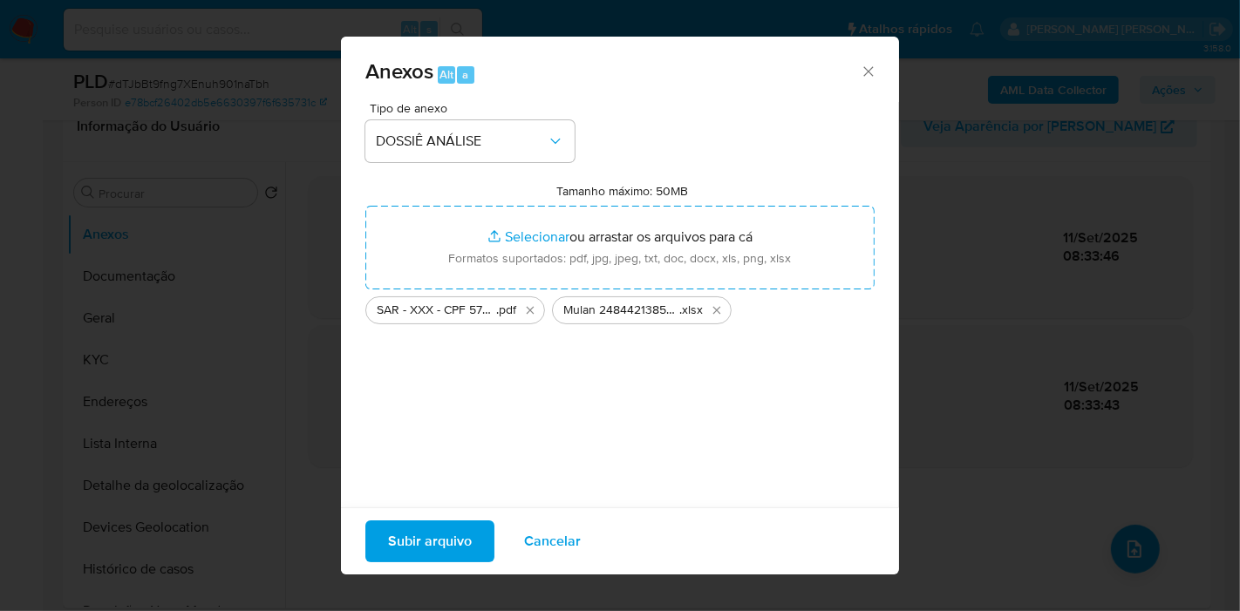
click at [425, 528] on span "Subir arquivo" at bounding box center [430, 541] width 84 height 38
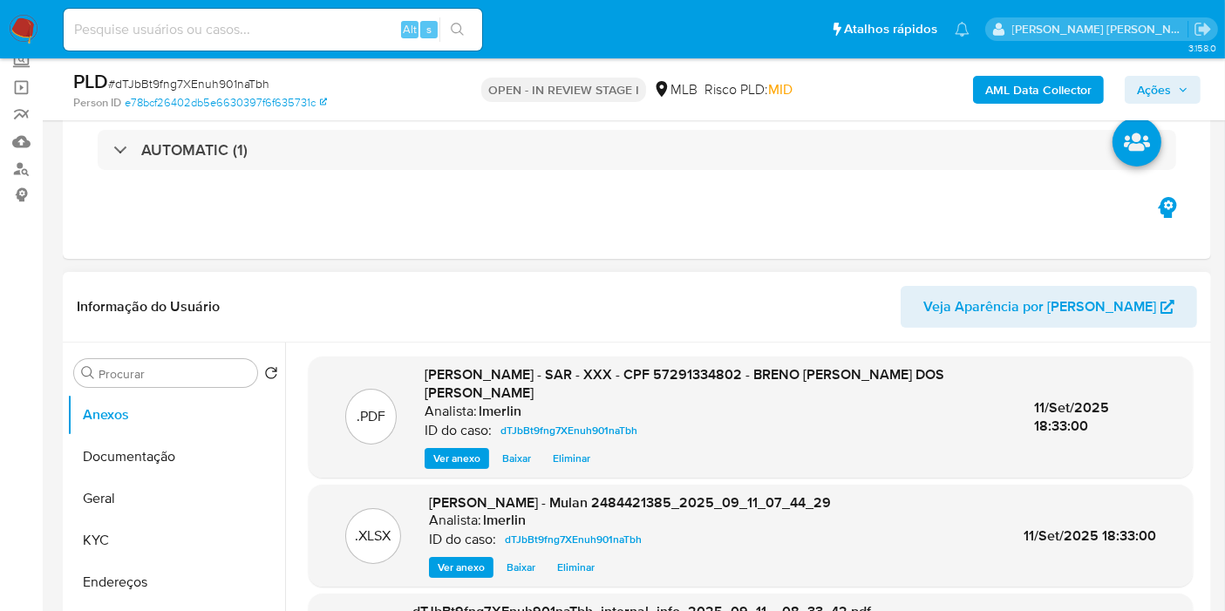
scroll to position [0, 0]
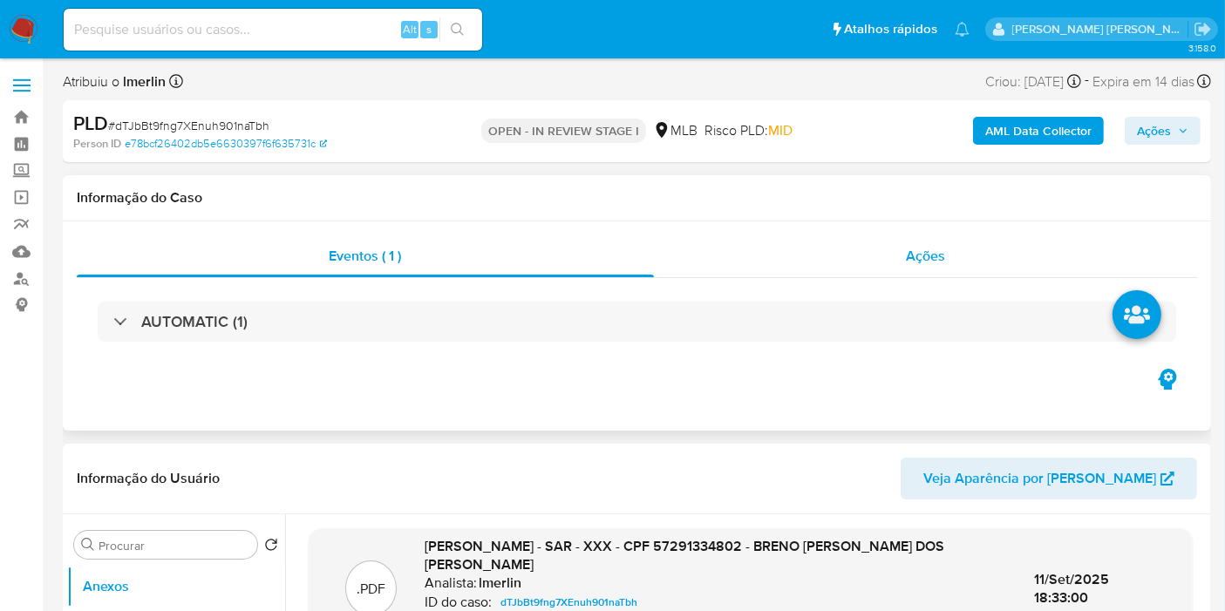
click at [933, 257] on span "Ações" at bounding box center [925, 256] width 39 height 20
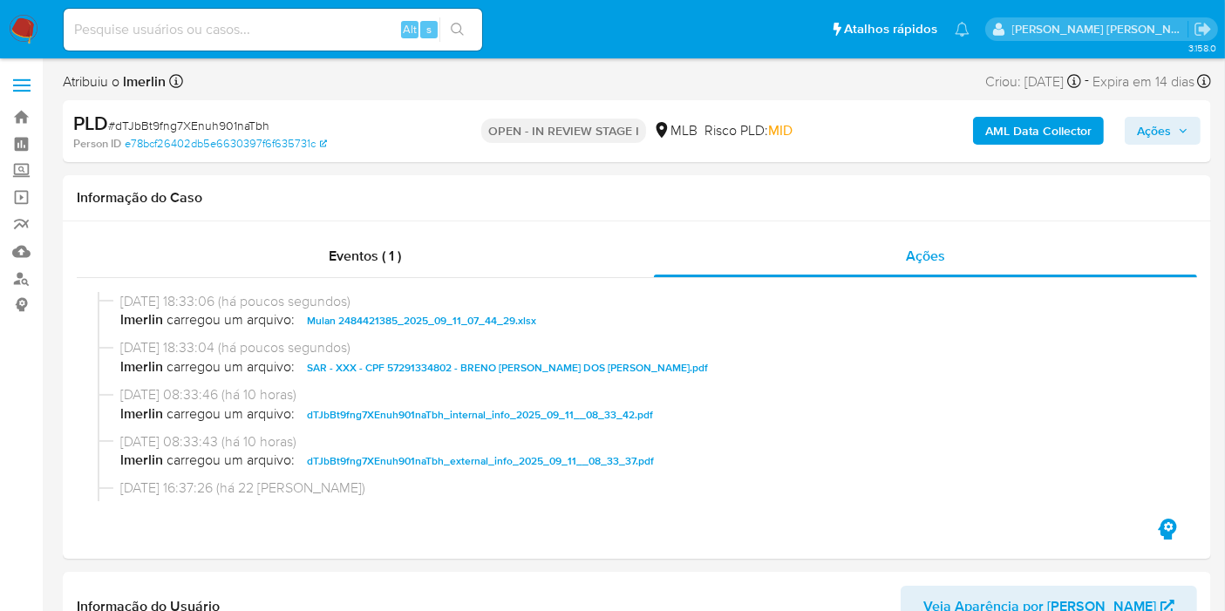
click at [1171, 131] on span "Ações" at bounding box center [1154, 131] width 34 height 28
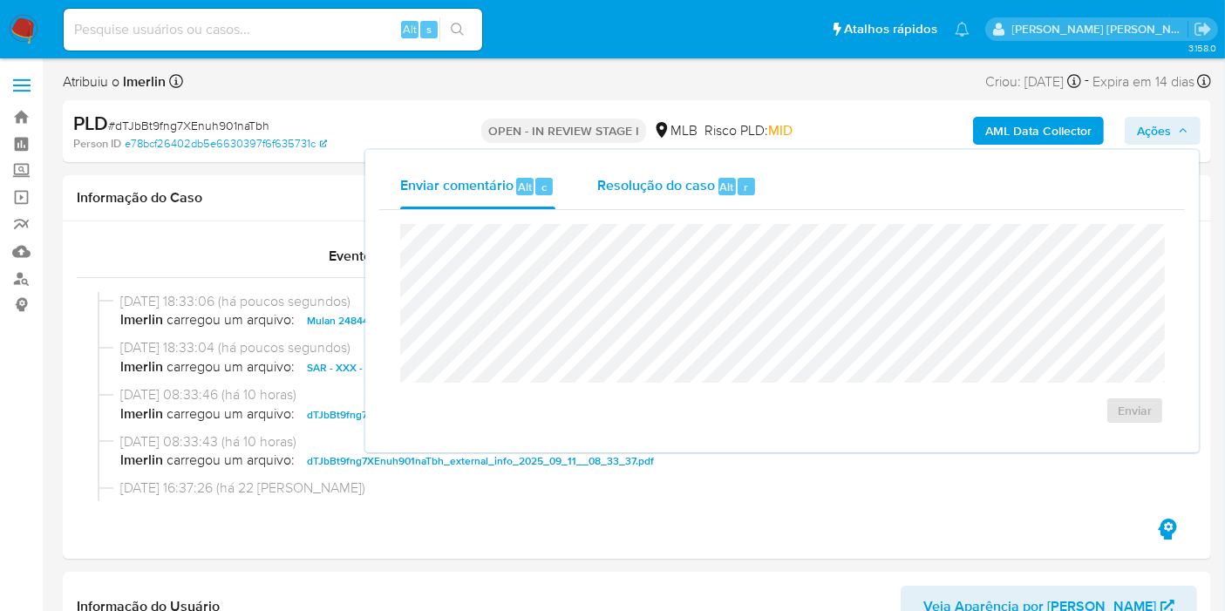
click at [624, 188] on span "Resolução do caso" at bounding box center [656, 186] width 118 height 20
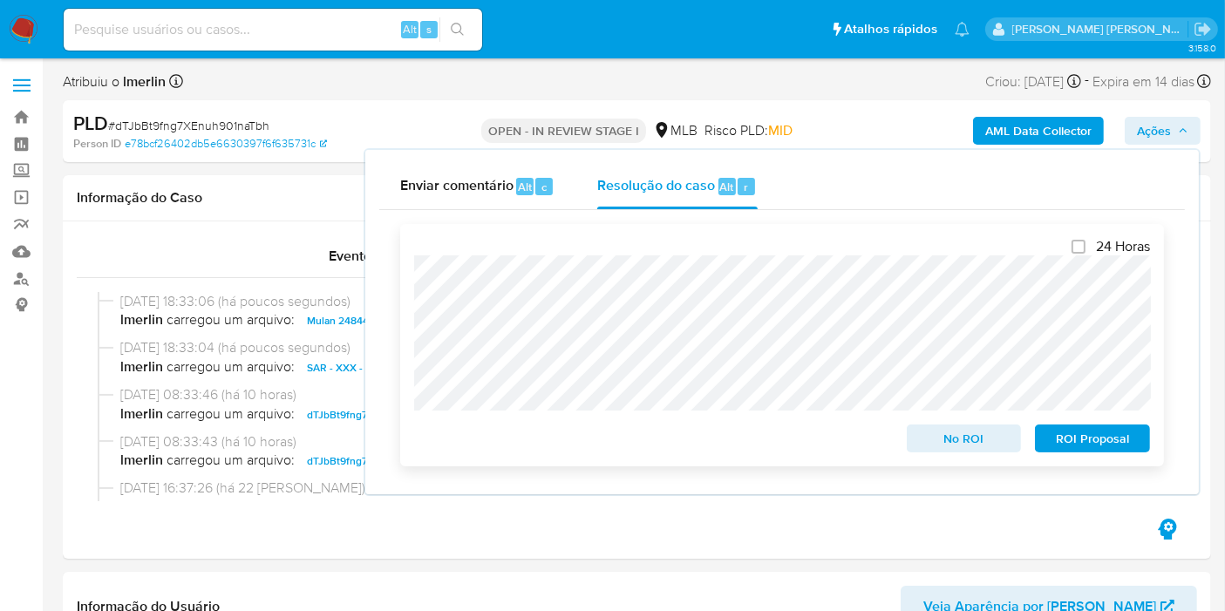
drag, startPoint x: 1075, startPoint y: 451, endPoint x: 1061, endPoint y: 435, distance: 20.4
click at [1075, 449] on span "ROI Proposal" at bounding box center [1092, 439] width 91 height 24
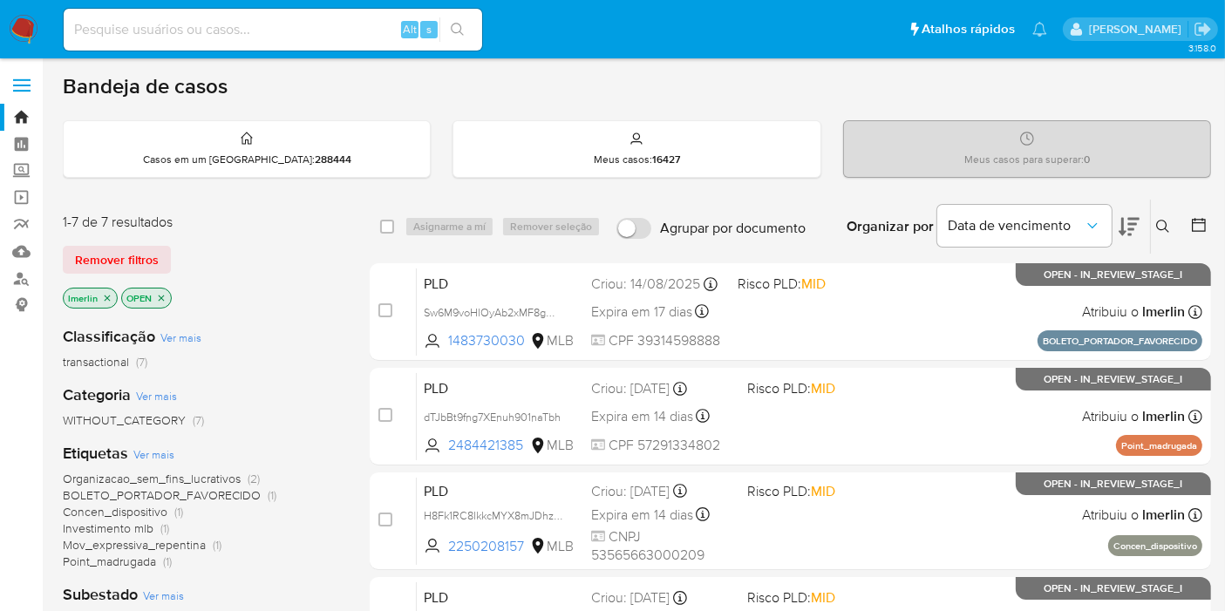
click at [351, 25] on input at bounding box center [273, 29] width 419 height 23
paste input "QflLRVIe2TYNH3FXEGEEiBau"
type input "QflLRVIe2TYNH3FXEGEEiBau"
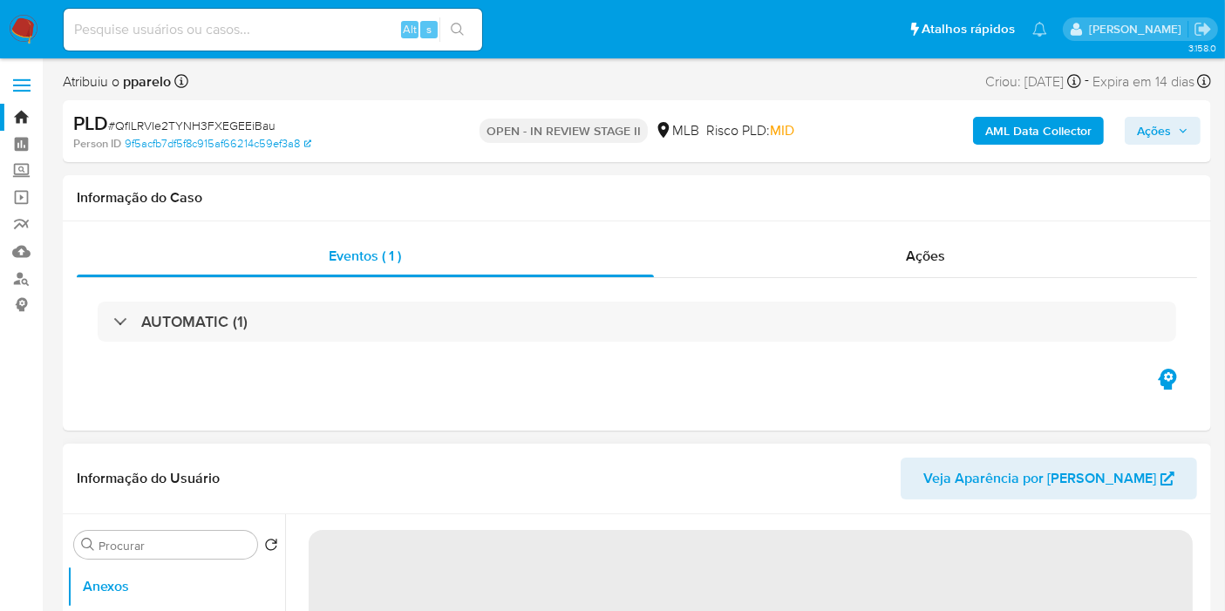
select select "10"
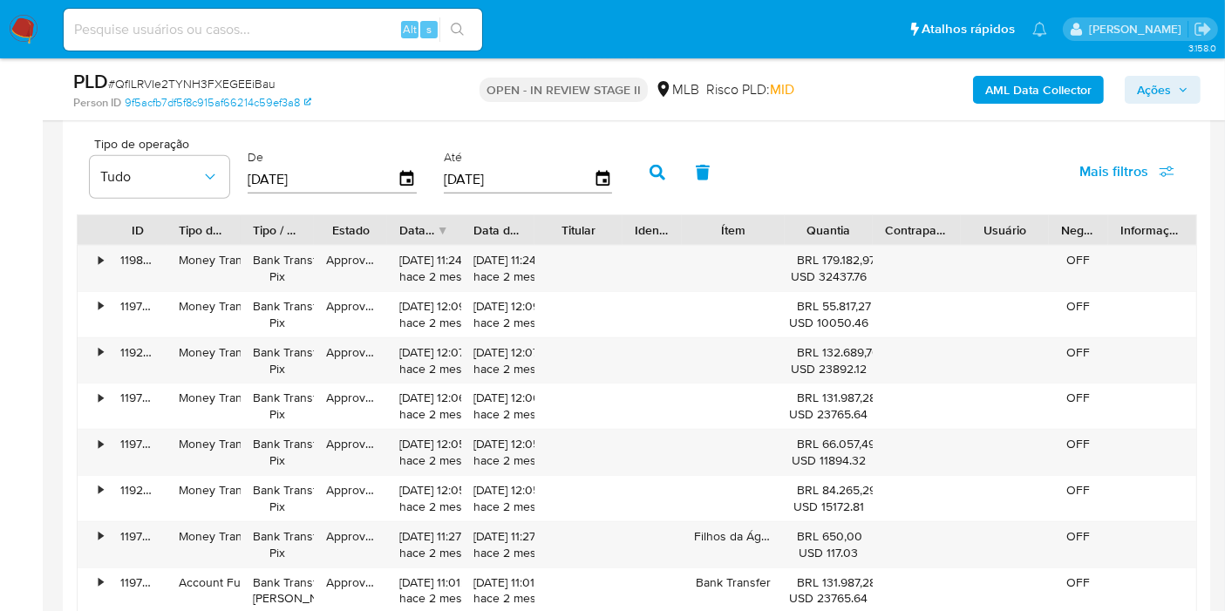
scroll to position [1647, 0]
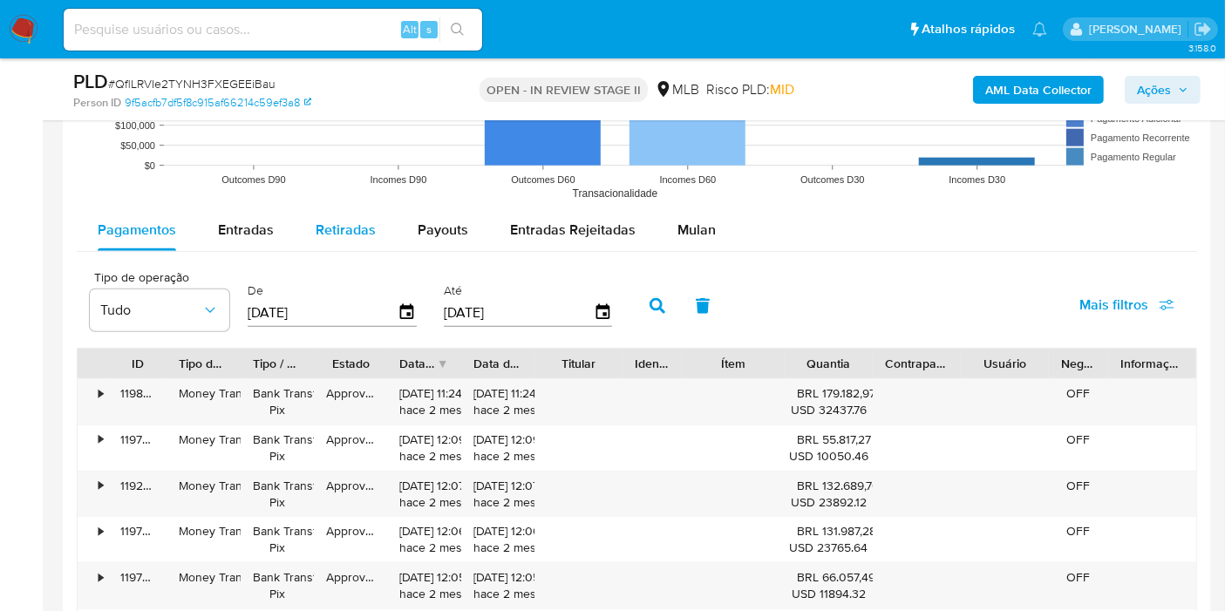
drag, startPoint x: 235, startPoint y: 217, endPoint x: 300, endPoint y: 230, distance: 65.9
click at [235, 220] on span "Entradas" at bounding box center [246, 230] width 56 height 20
select select "10"
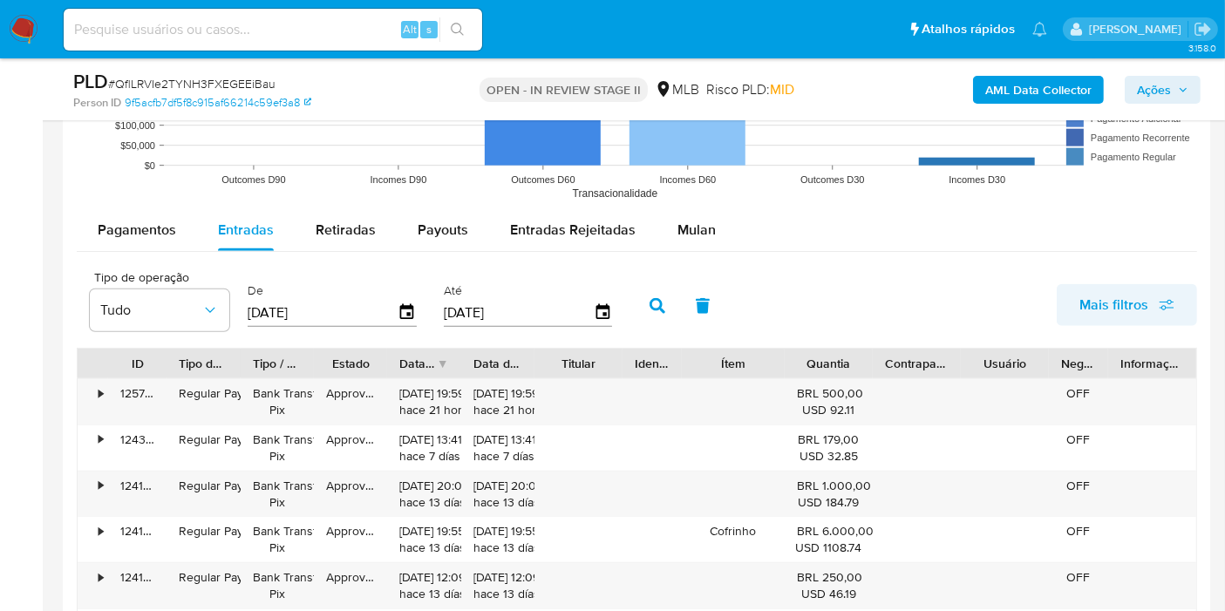
click at [1144, 304] on span "Mais filtros" at bounding box center [1114, 305] width 69 height 42
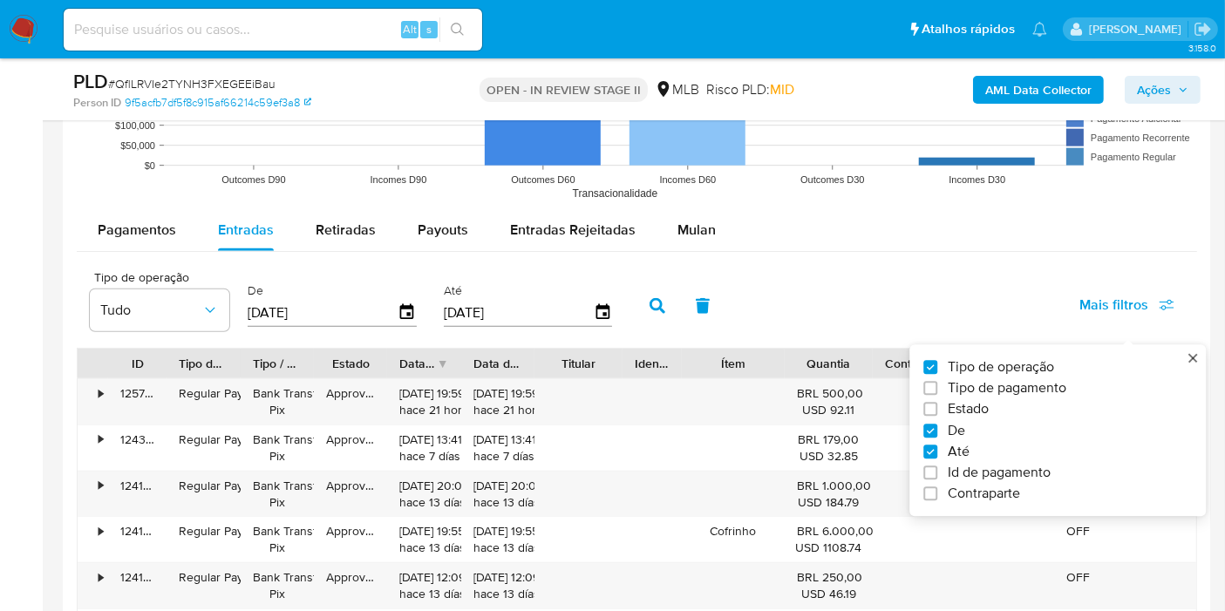
click at [952, 472] on span "Id de pagamento" at bounding box center [999, 473] width 103 height 17
click at [938, 472] on input "Id de pagamento" at bounding box center [931, 474] width 14 height 14
checkbox input "true"
click at [705, 303] on input "number" at bounding box center [720, 311] width 171 height 23
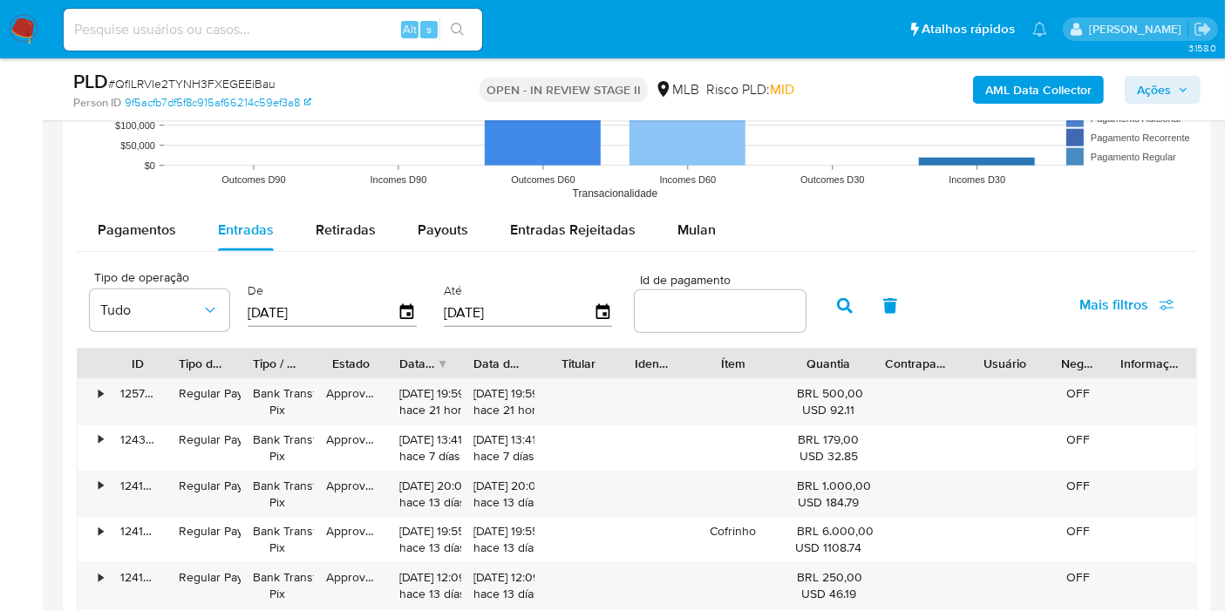
click at [705, 303] on input "number" at bounding box center [720, 311] width 171 height 23
paste input "119738989650"
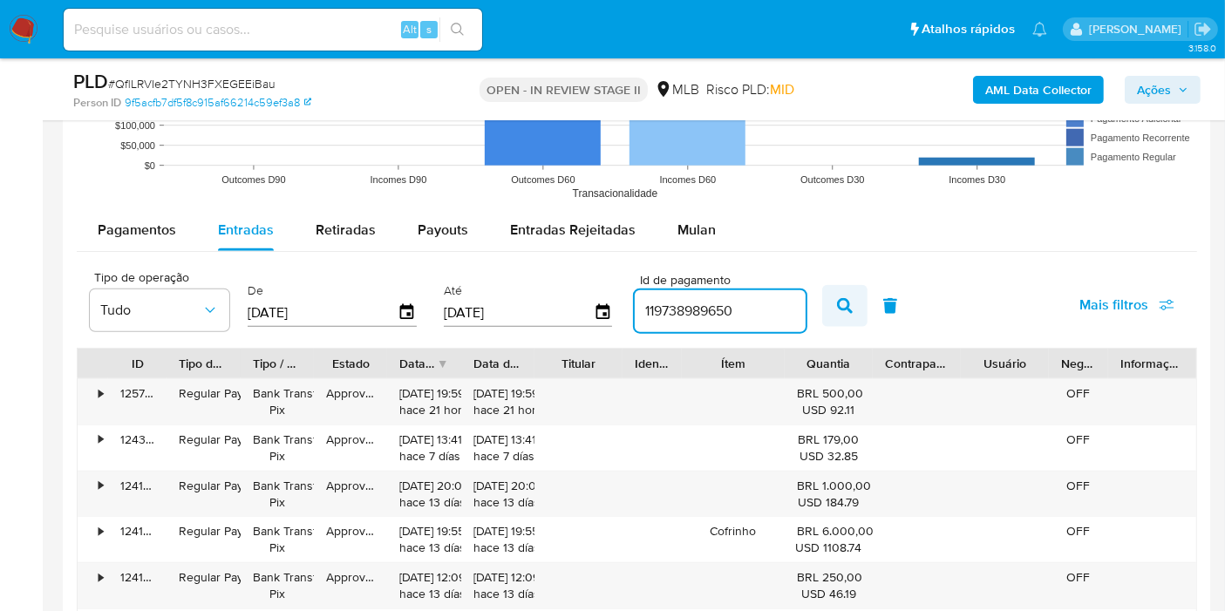
click at [838, 310] on icon "button" at bounding box center [845, 306] width 16 height 16
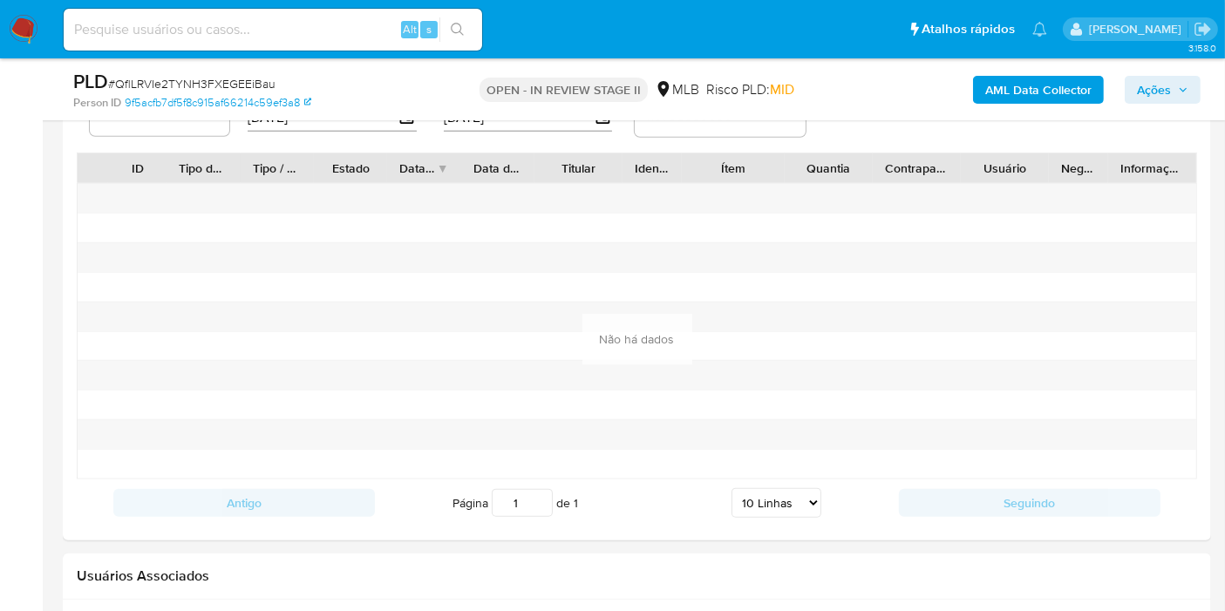
scroll to position [1841, 0]
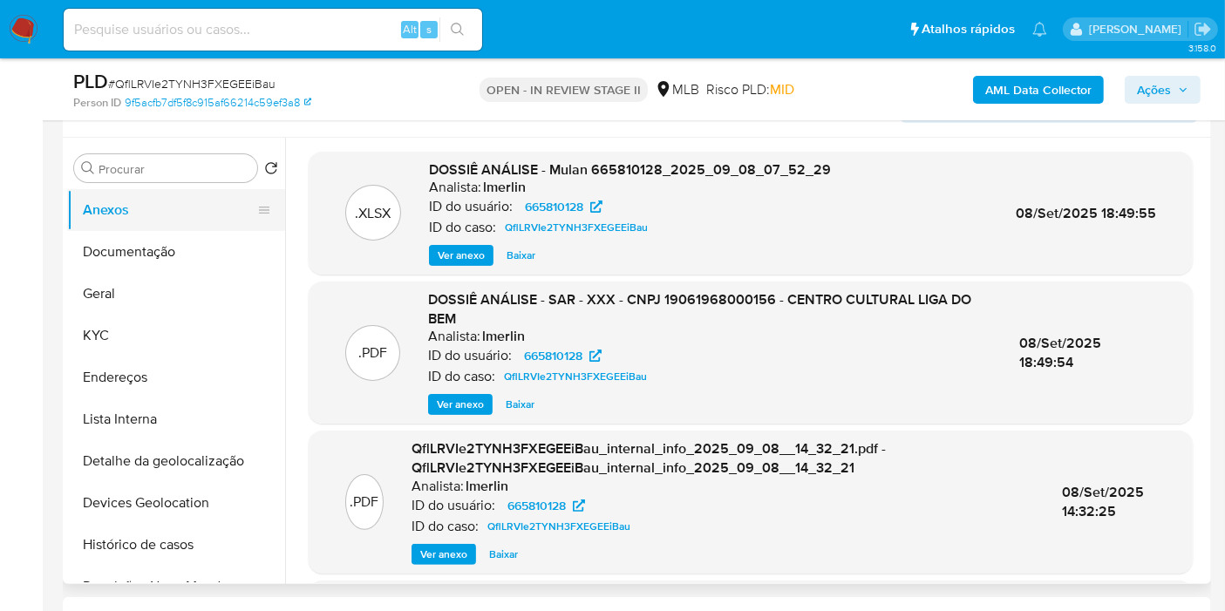
scroll to position [290, 0]
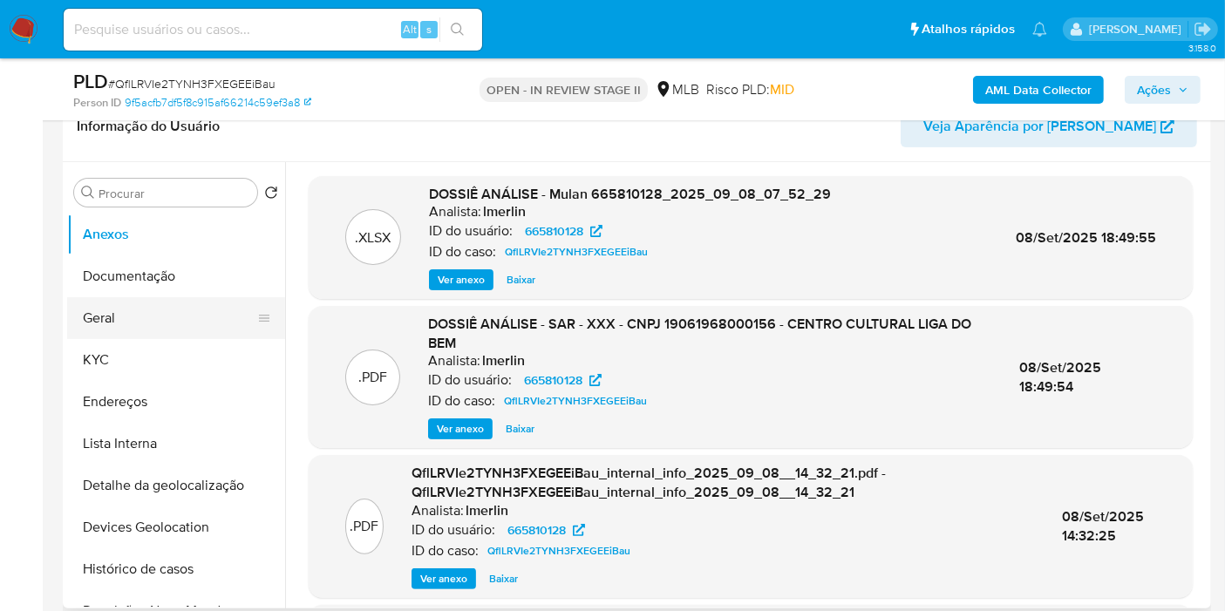
click at [142, 317] on button "Geral" at bounding box center [169, 318] width 204 height 42
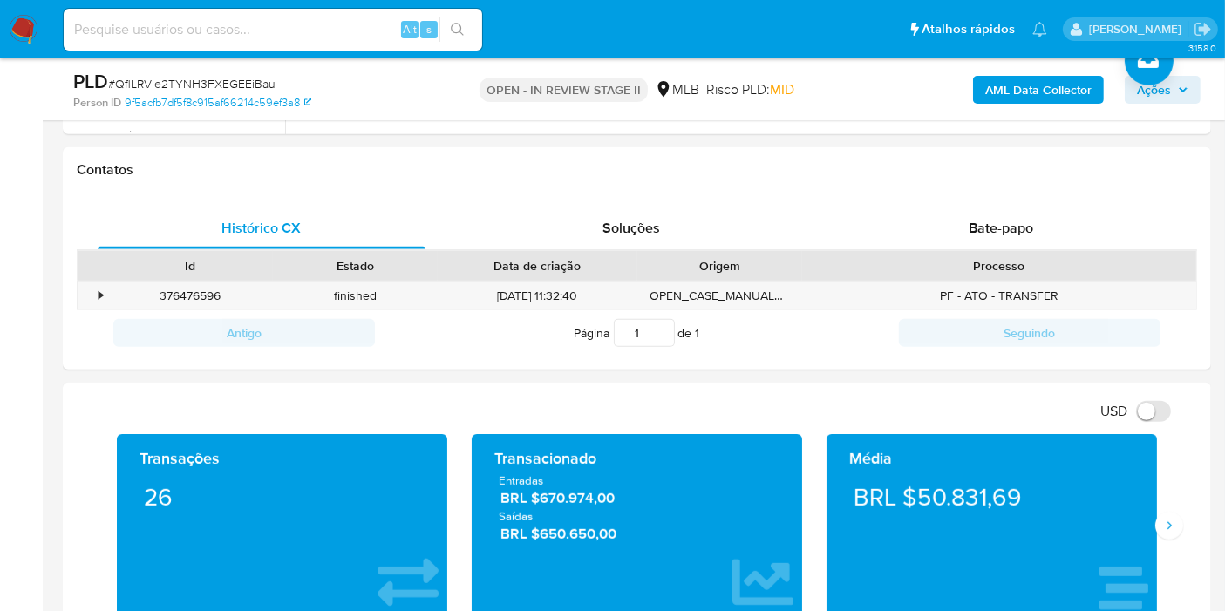
scroll to position [1647, 0]
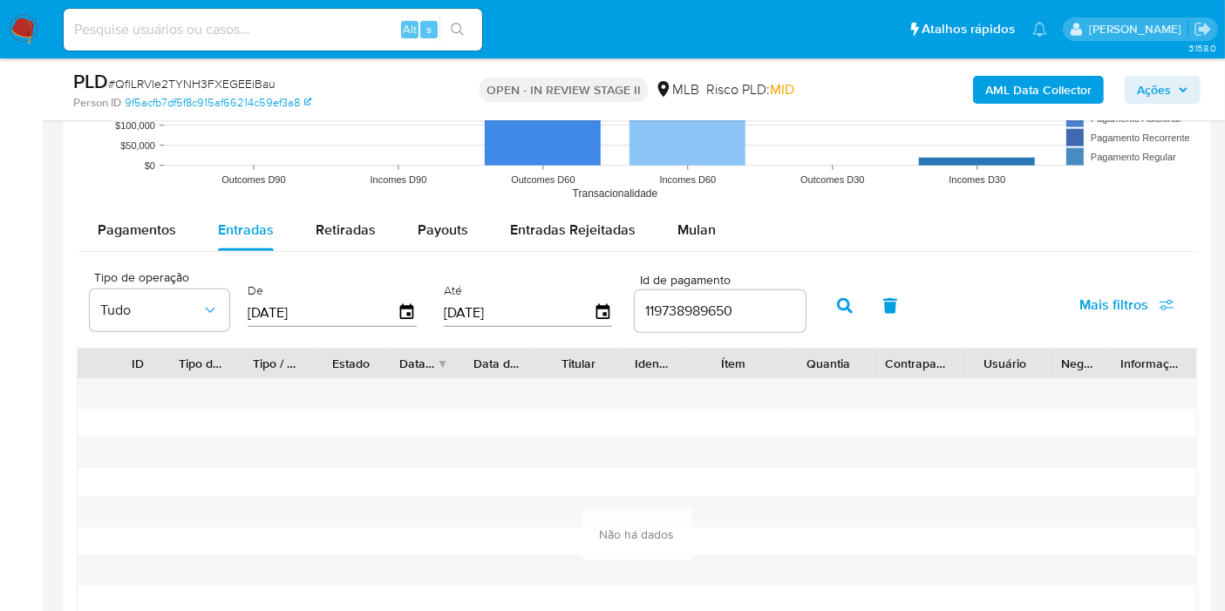
drag, startPoint x: 0, startPoint y: 427, endPoint x: 208, endPoint y: 365, distance: 216.9
click at [713, 323] on div "119738989650" at bounding box center [720, 311] width 171 height 42
click at [713, 314] on input "119738989650" at bounding box center [720, 311] width 171 height 23
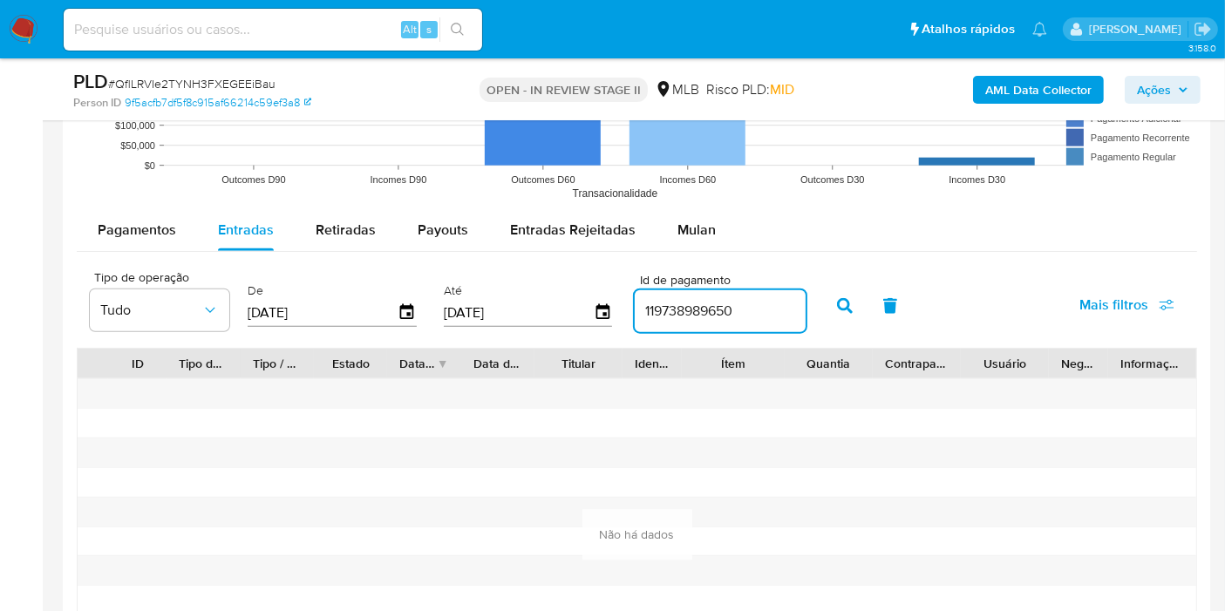
click at [713, 314] on input "119738989650" at bounding box center [720, 311] width 171 height 23
paste input "number"
type input "19738989650"
click at [837, 305] on icon "button" at bounding box center [845, 306] width 16 height 16
drag, startPoint x: 7, startPoint y: 492, endPoint x: 120, endPoint y: 166, distance: 345.3
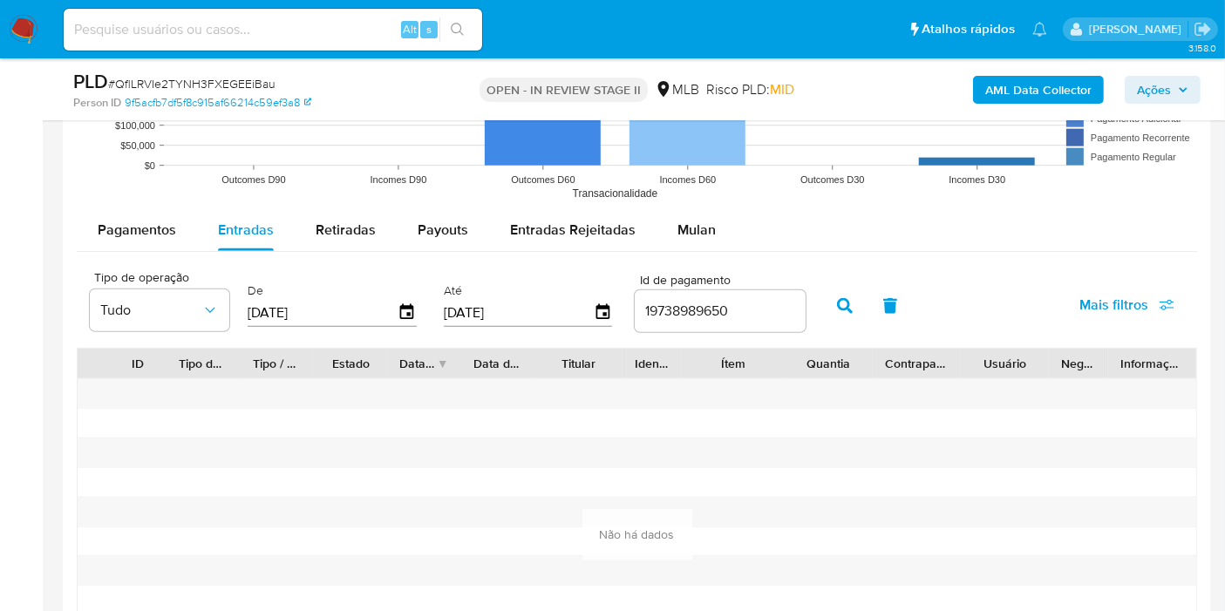
click at [290, 33] on input at bounding box center [273, 29] width 419 height 23
paste input "2352041139"
type input "2352041139"
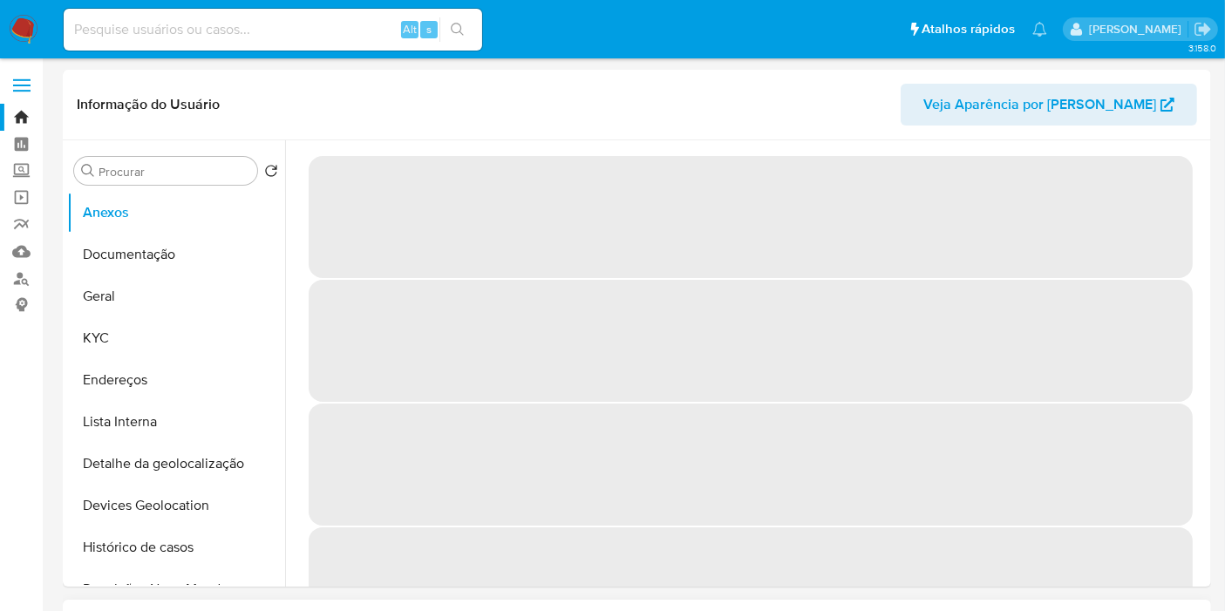
select select "10"
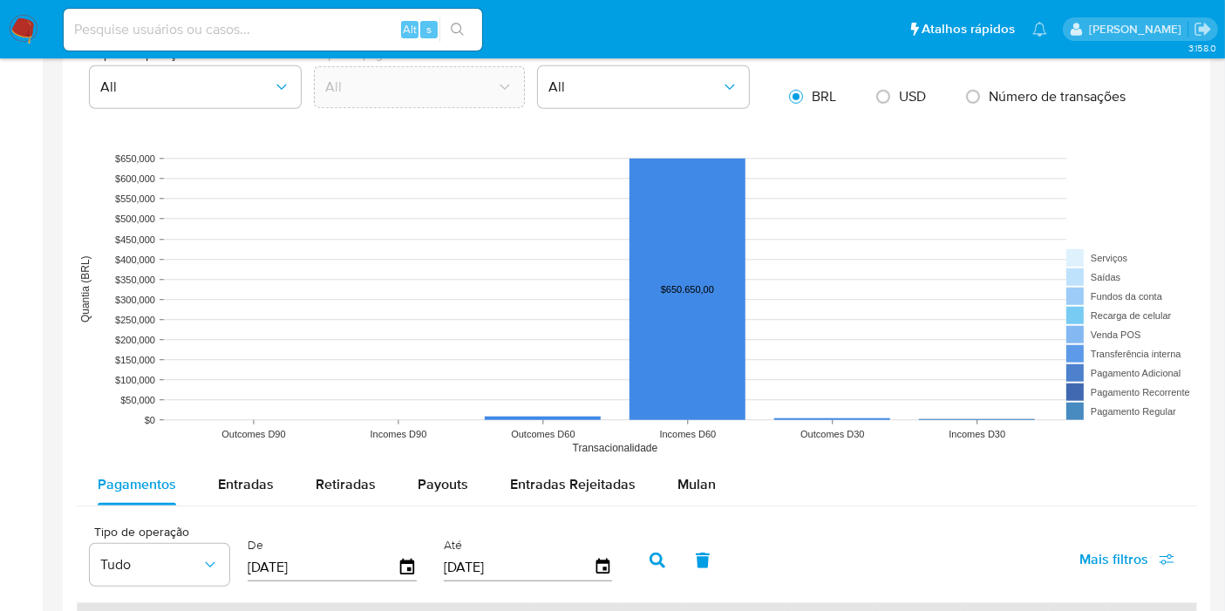
scroll to position [1356, 0]
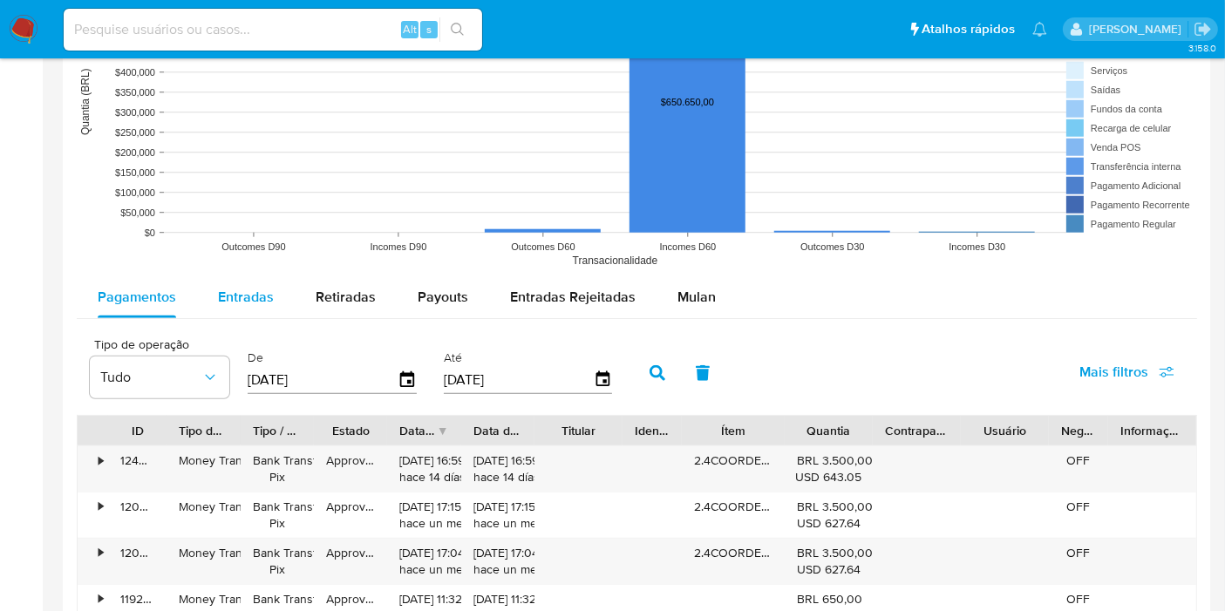
drag, startPoint x: 281, startPoint y: 308, endPoint x: 258, endPoint y: 303, distance: 23.3
click at [269, 305] on button "Entradas" at bounding box center [246, 297] width 98 height 42
select select "10"
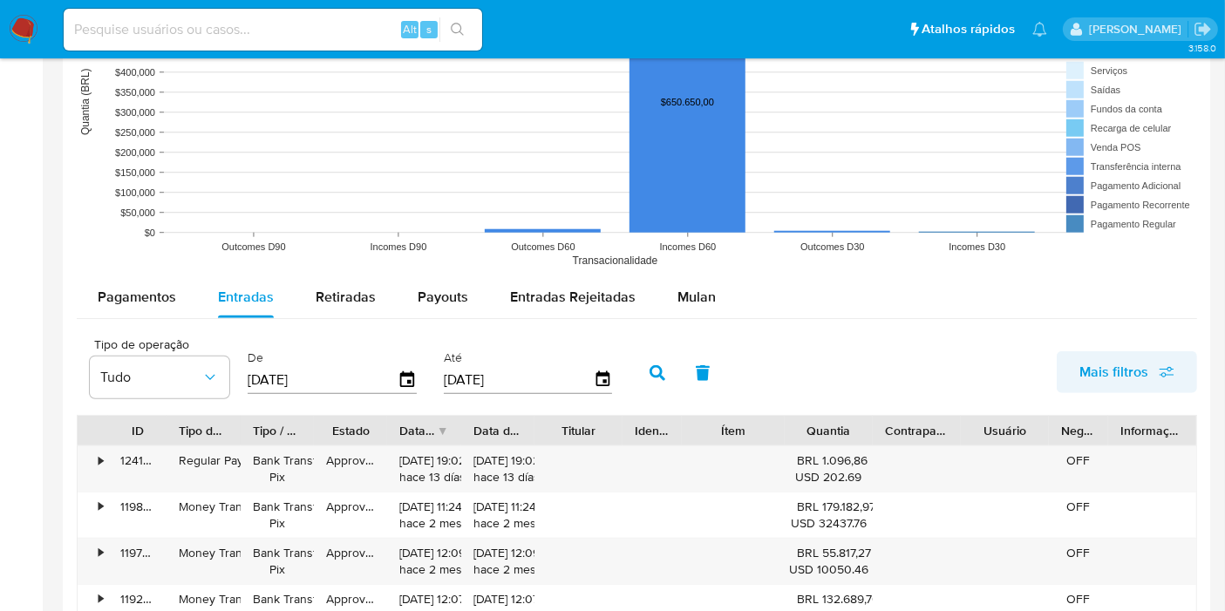
click at [1129, 377] on span "Mais filtros" at bounding box center [1114, 372] width 69 height 42
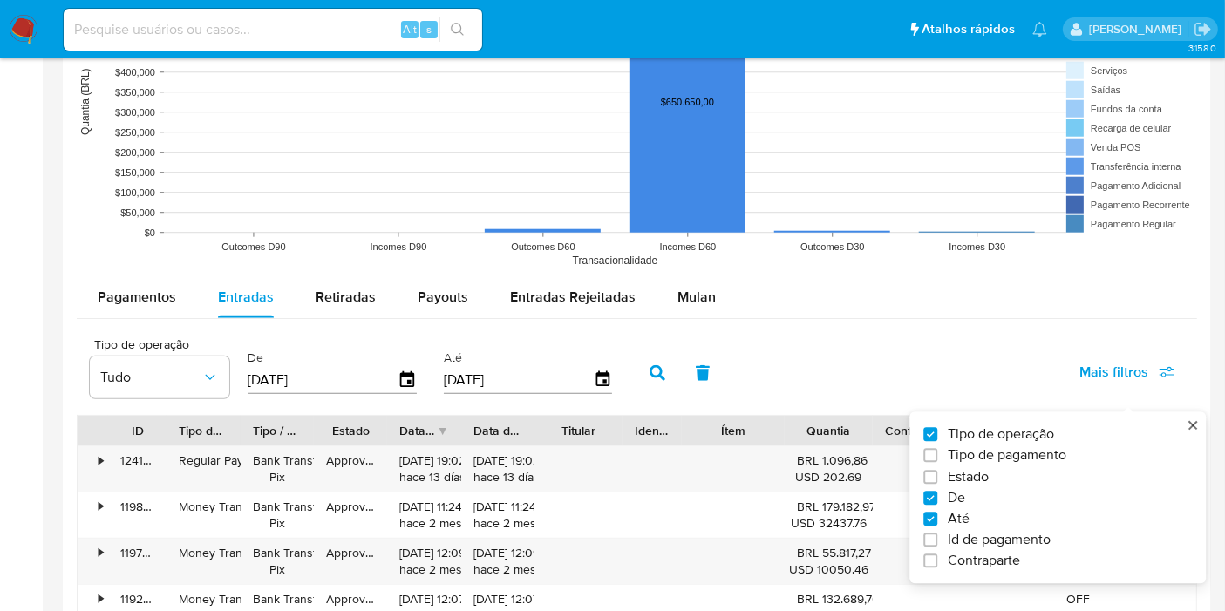
click at [1014, 543] on span "Id de pagamento" at bounding box center [999, 540] width 103 height 17
click at [938, 543] on input "Id de pagamento" at bounding box center [931, 541] width 14 height 14
checkbox input "true"
click at [706, 375] on input "number" at bounding box center [720, 378] width 171 height 23
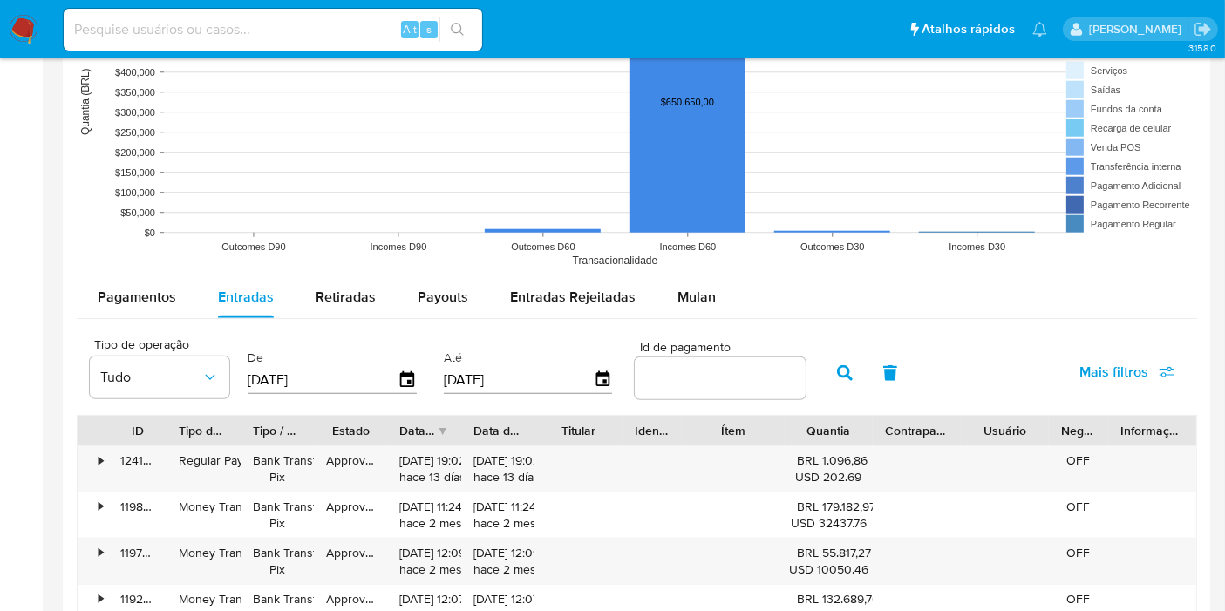
click at [706, 375] on input "number" at bounding box center [720, 378] width 171 height 23
paste input "119738989650"
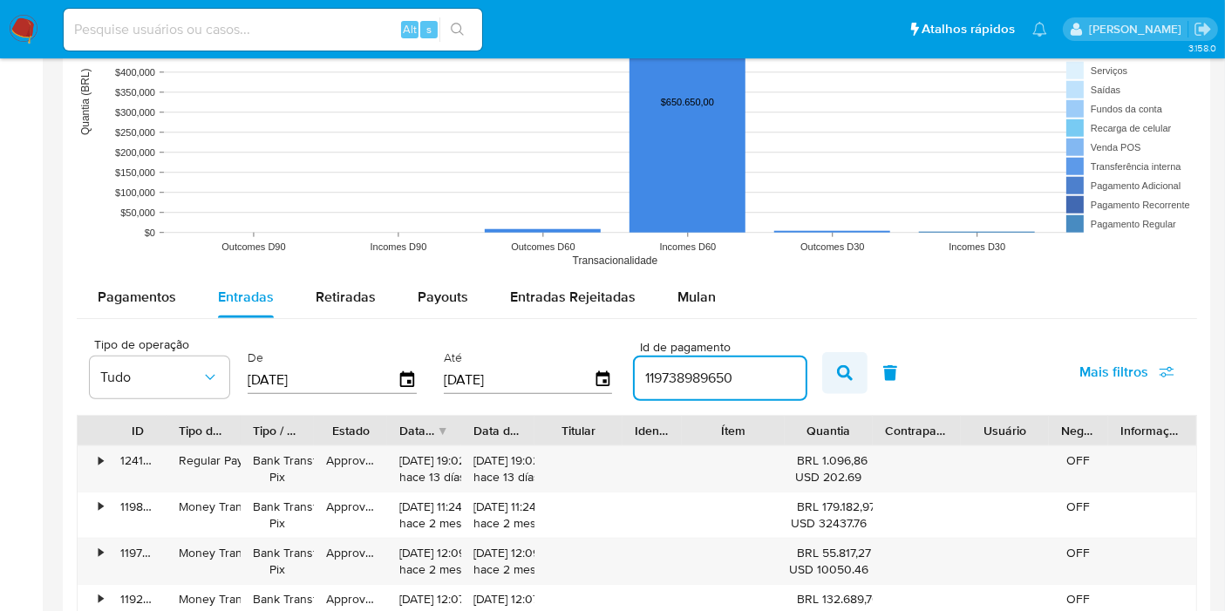
type input "119738989650"
click at [837, 372] on icon "button" at bounding box center [845, 373] width 16 height 16
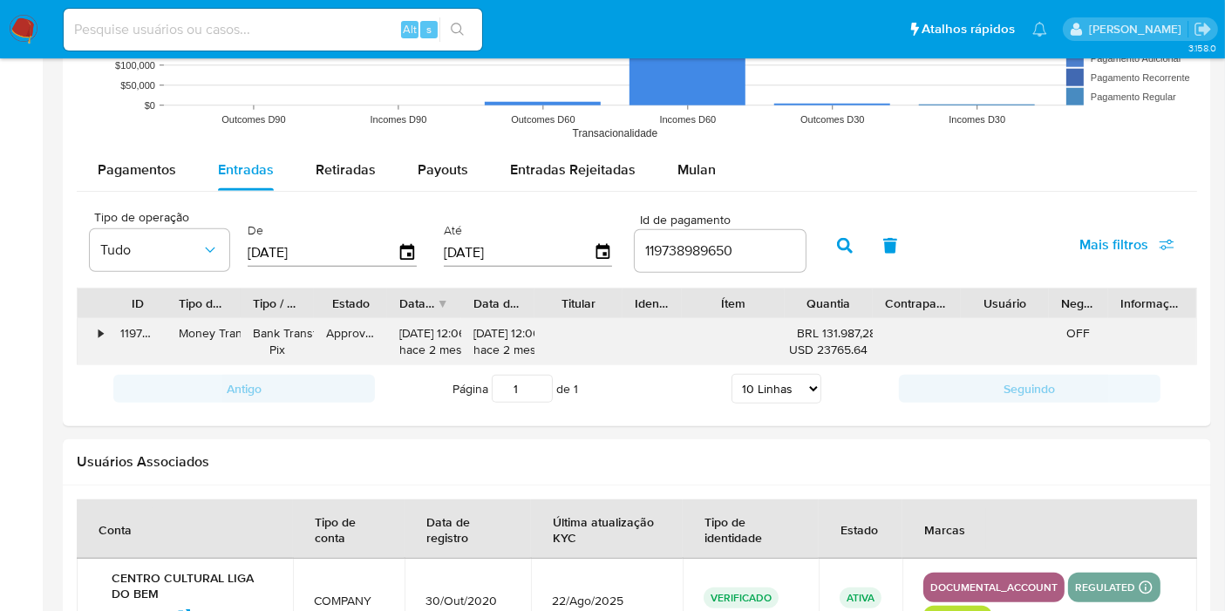
scroll to position [1453, 0]
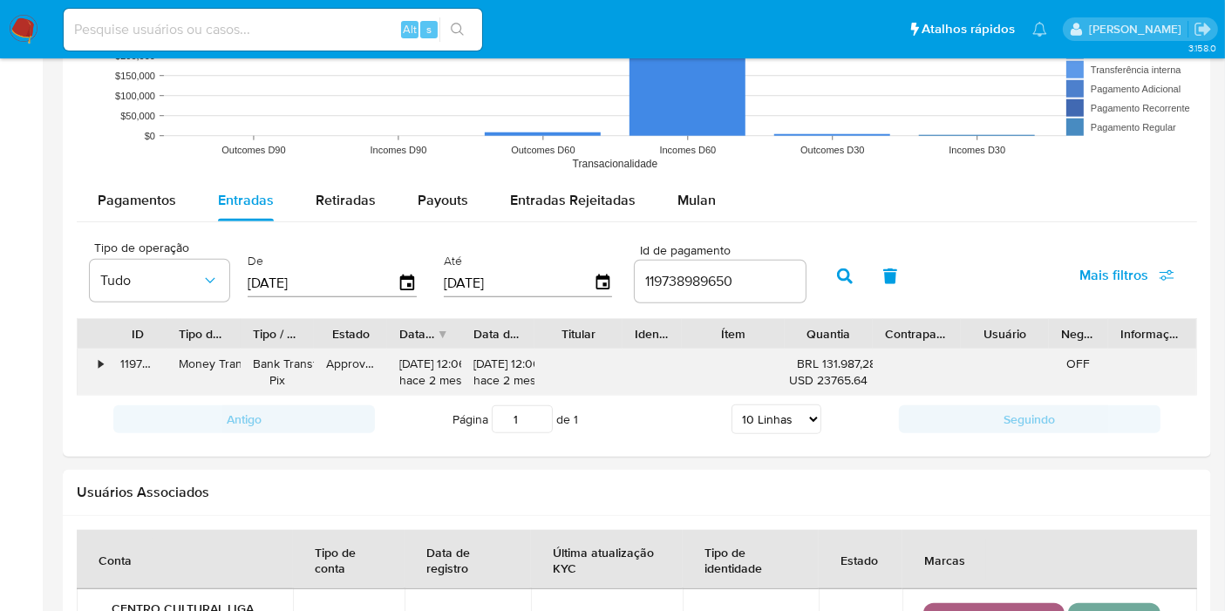
click at [102, 370] on div "•" at bounding box center [93, 372] width 31 height 45
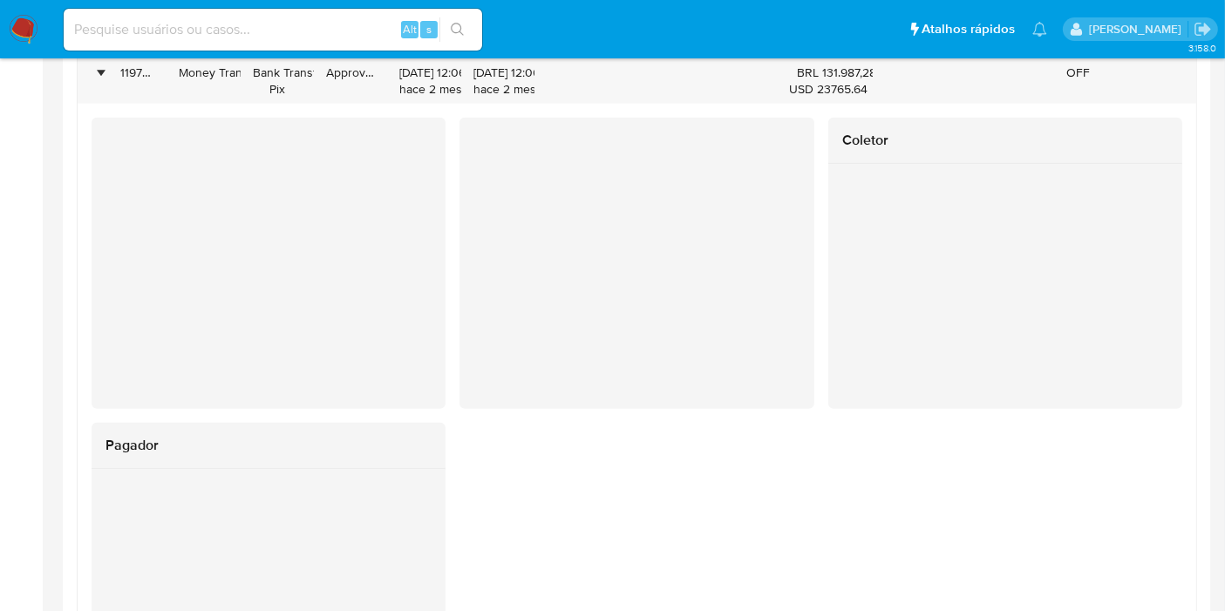
scroll to position [1647, 0]
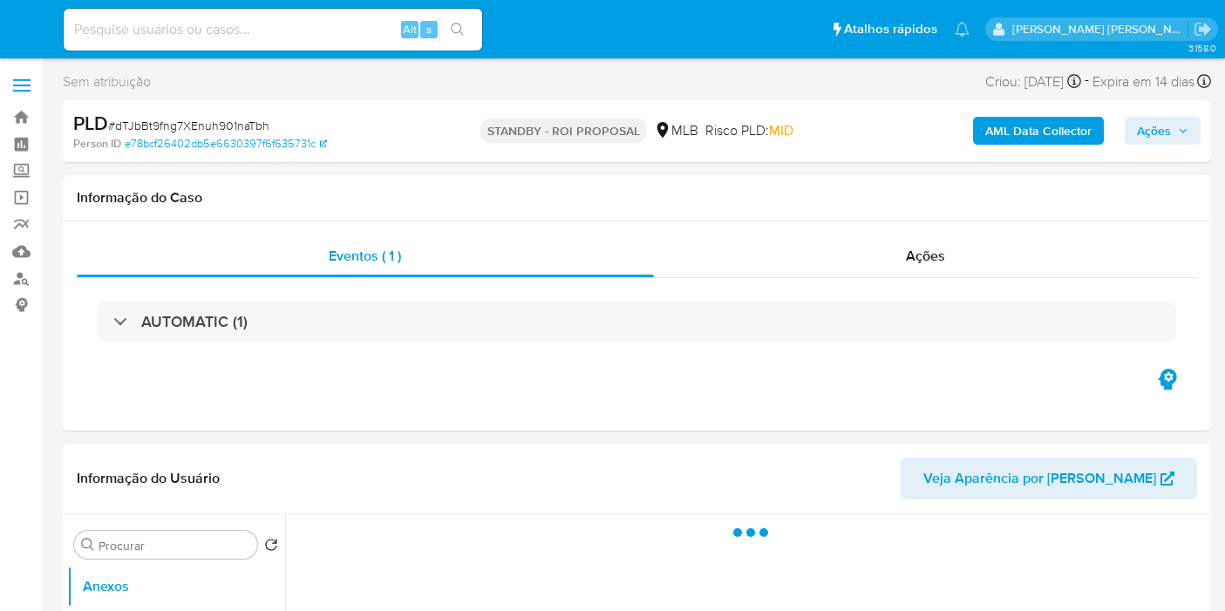
select select "10"
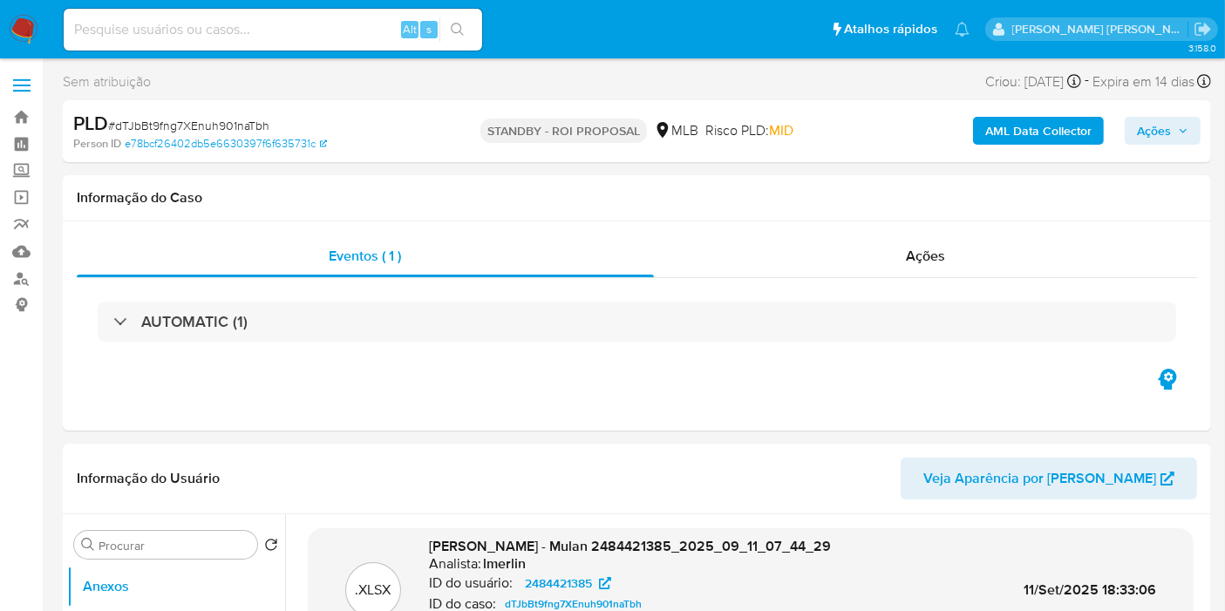
click at [22, 31] on img at bounding box center [24, 30] width 30 height 30
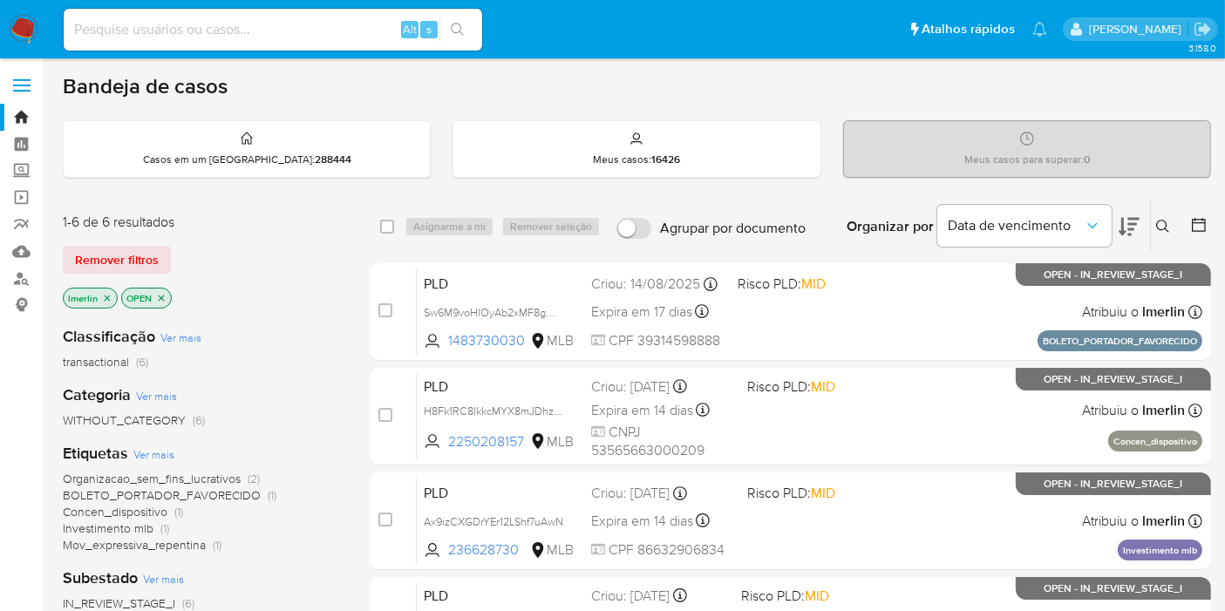
click at [103, 297] on icon "close-filter" at bounding box center [107, 298] width 10 height 10
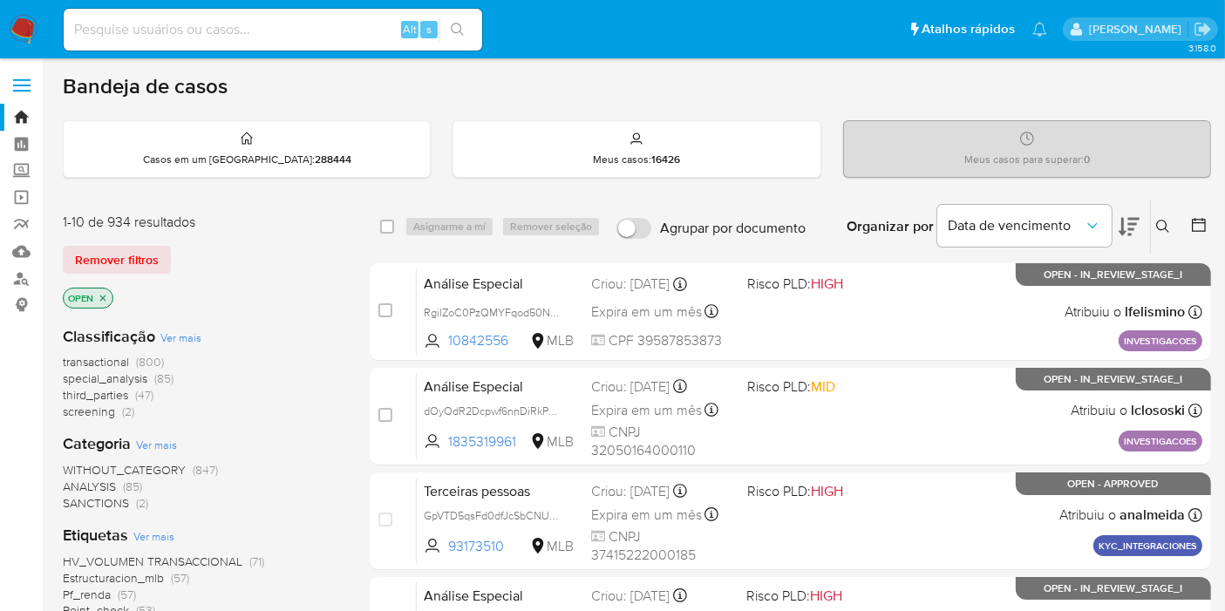
click at [117, 408] on span "screening (2)" at bounding box center [99, 412] width 72 height 17
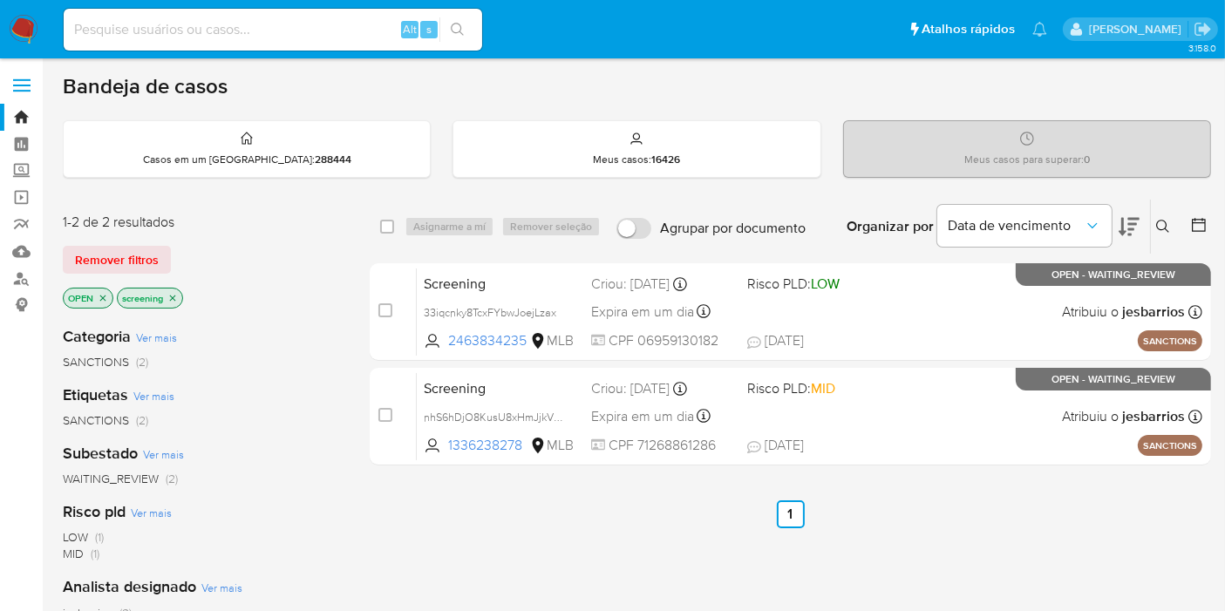
click at [177, 297] on icon "close-filter" at bounding box center [172, 298] width 10 height 10
